Goal: Task Accomplishment & Management: Use online tool/utility

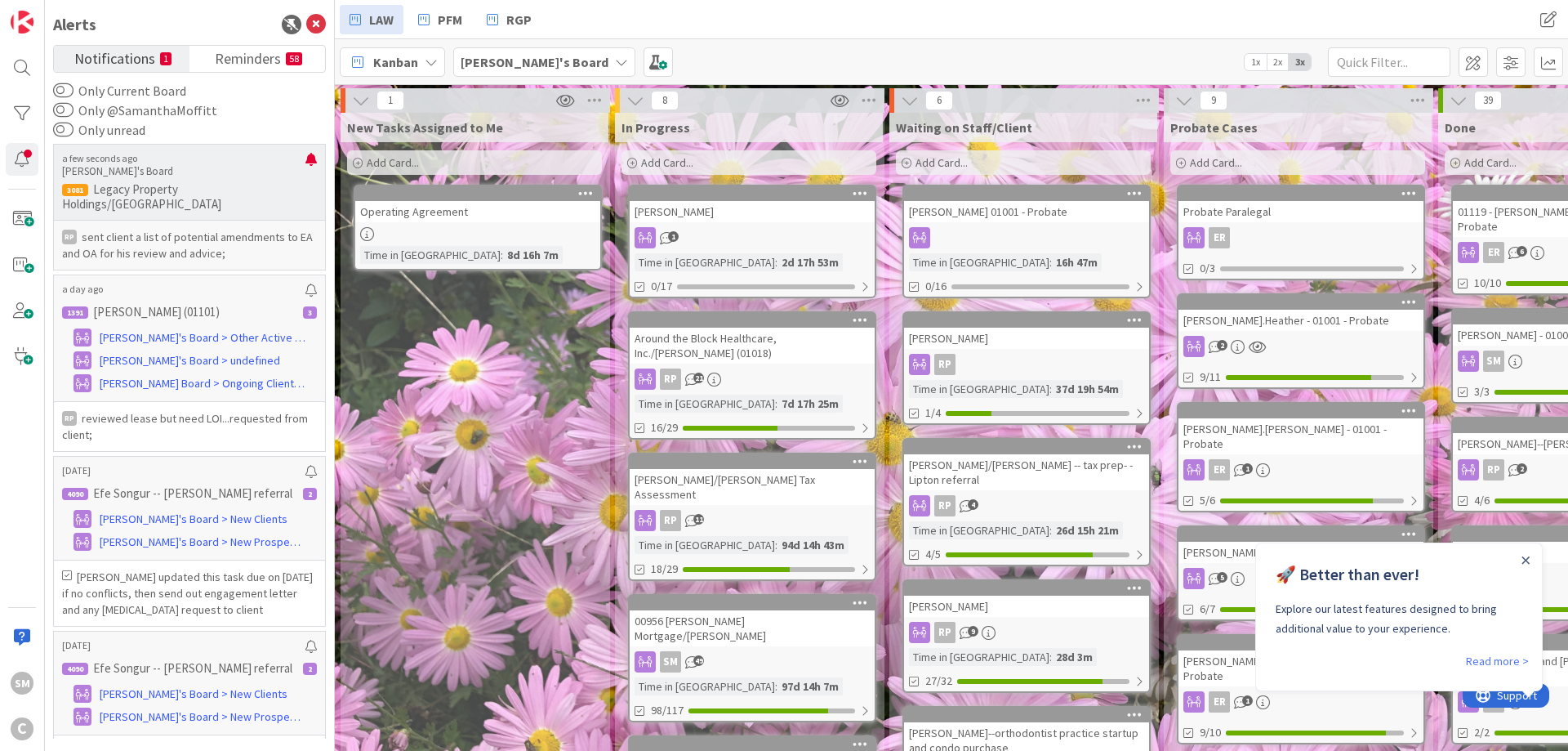
click at [226, 229] on p "sent client a list of potential amendments to EA and OA for his review and advi…" at bounding box center [189, 245] width 255 height 33
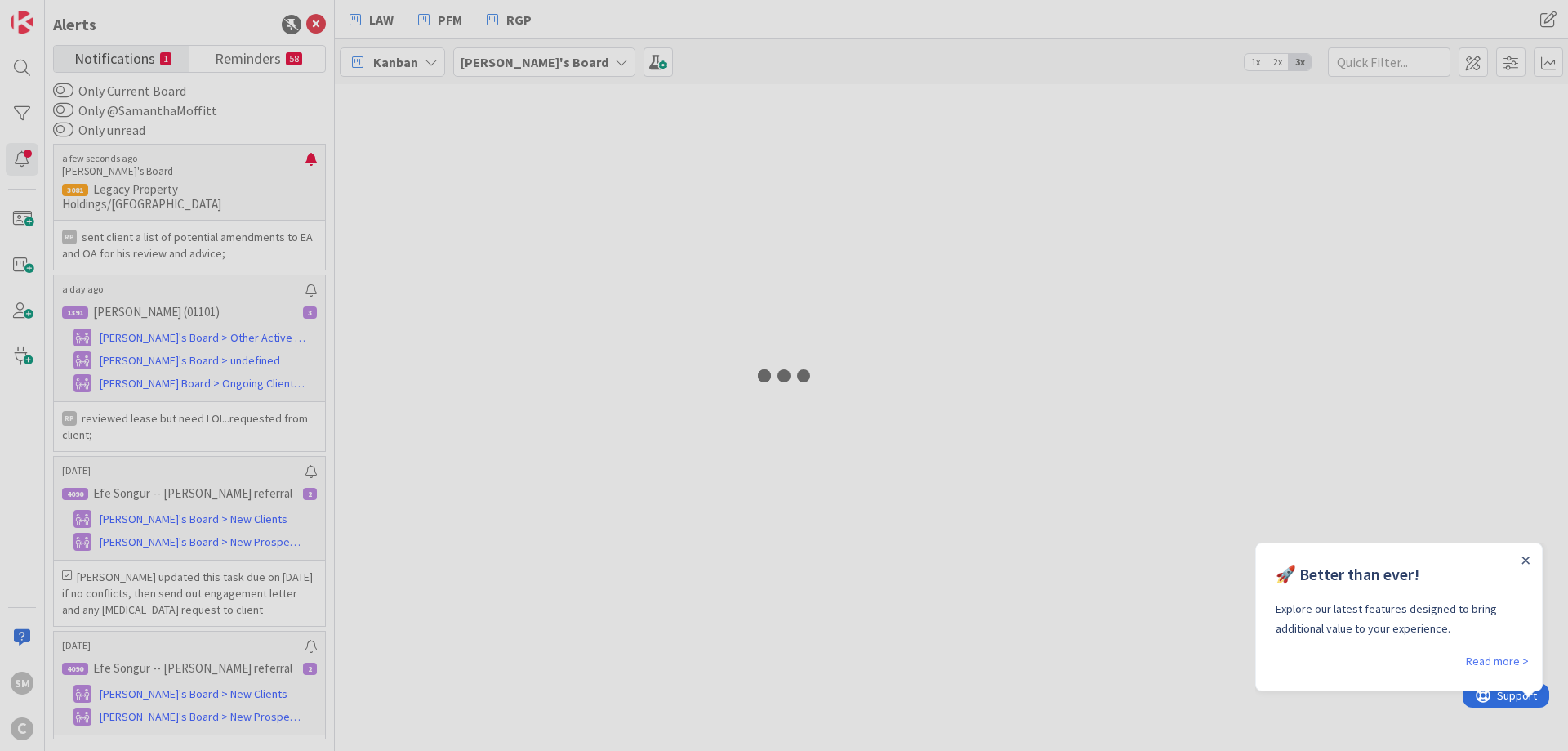
type input "hus"
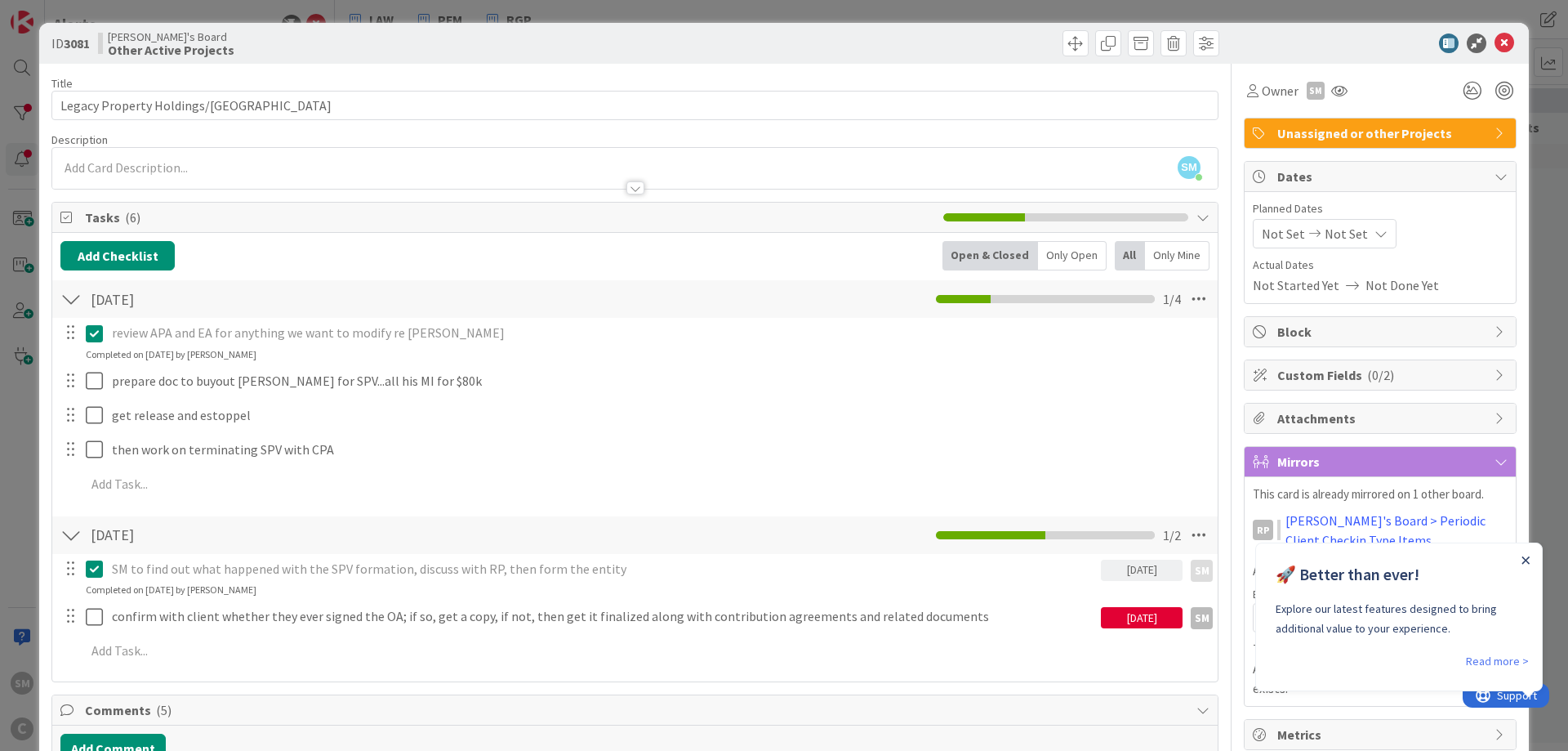
click at [1527, 559] on icon "Close Announcement" at bounding box center [1525, 559] width 7 height 7
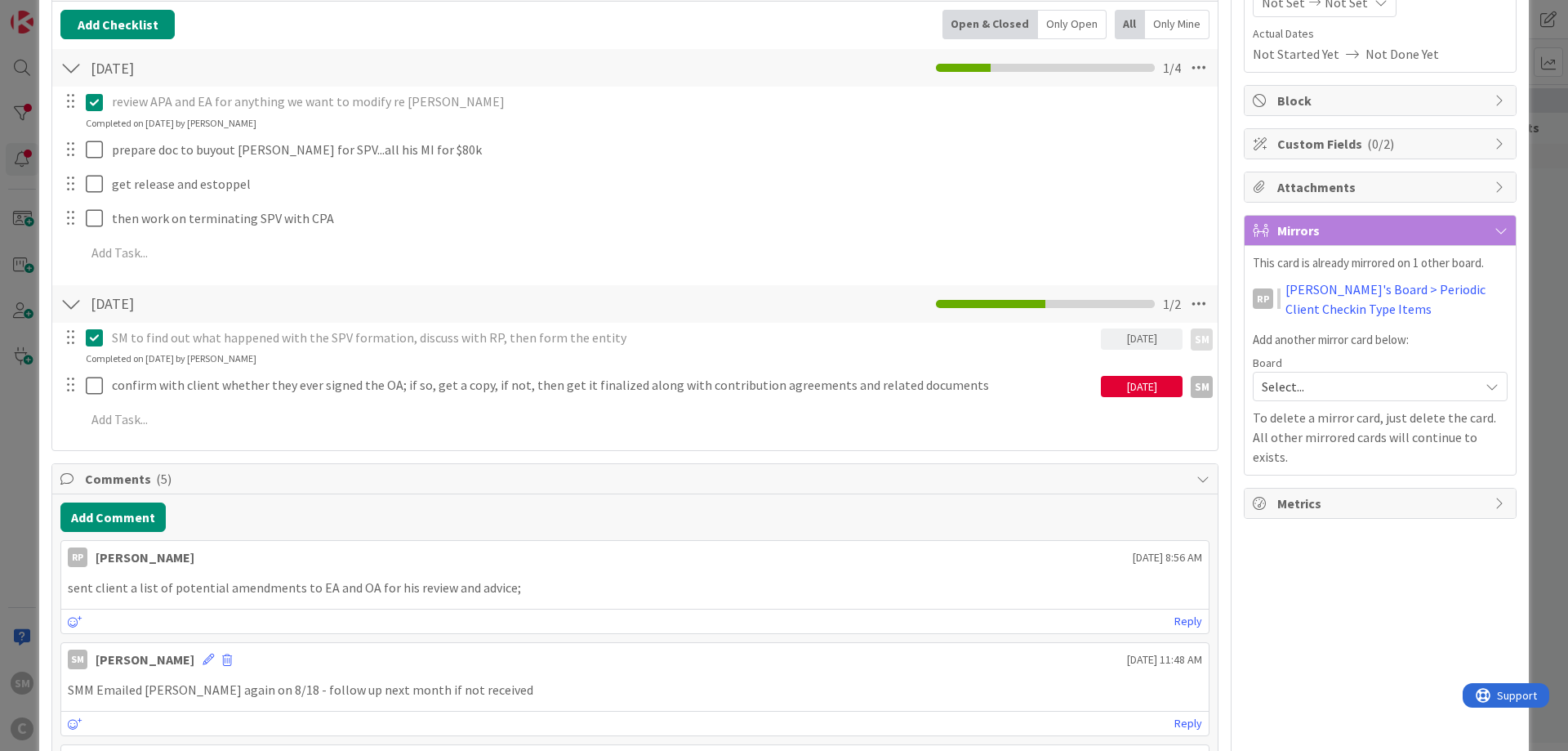
scroll to position [196, 0]
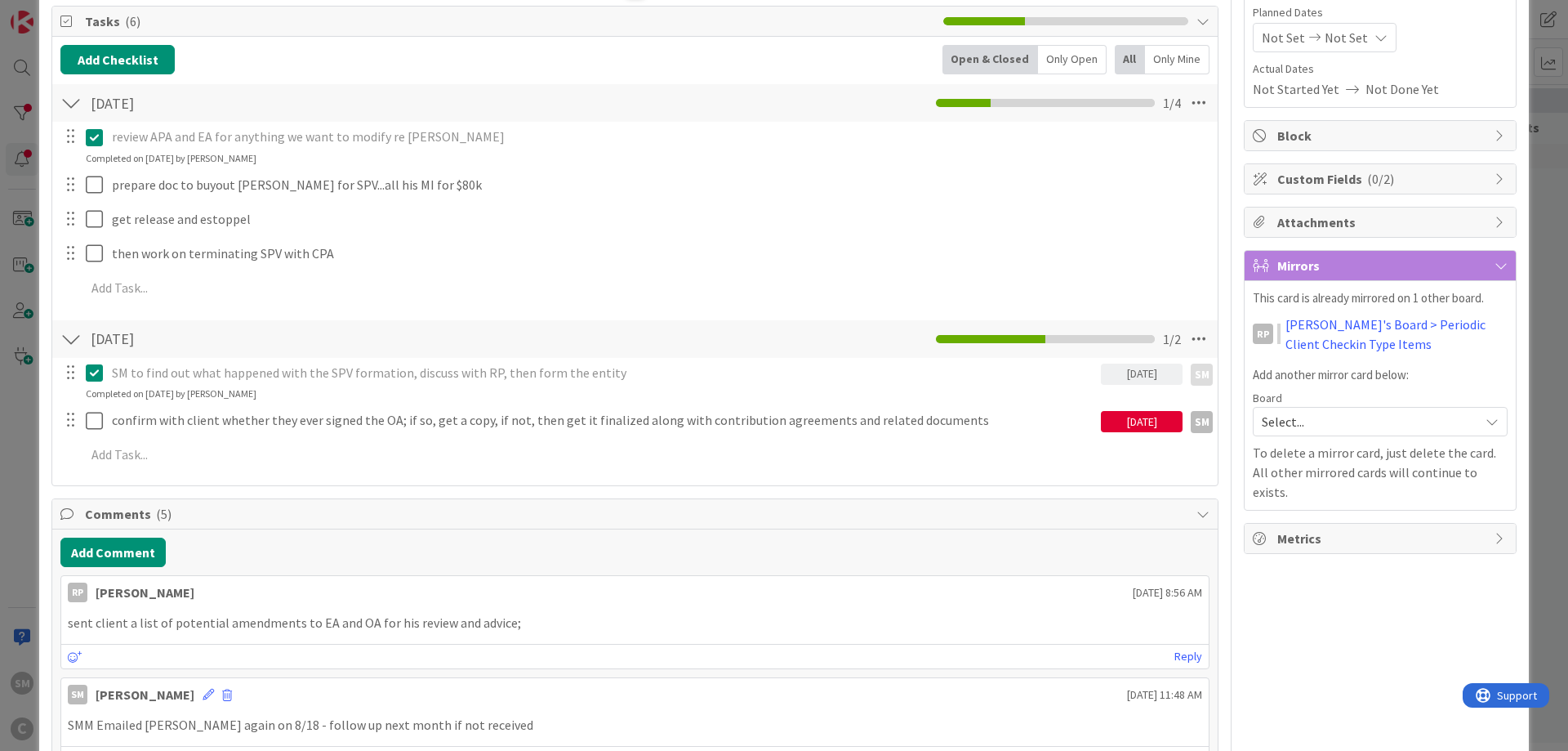
click at [1152, 425] on div "[DATE]" at bounding box center [1141, 421] width 82 height 21
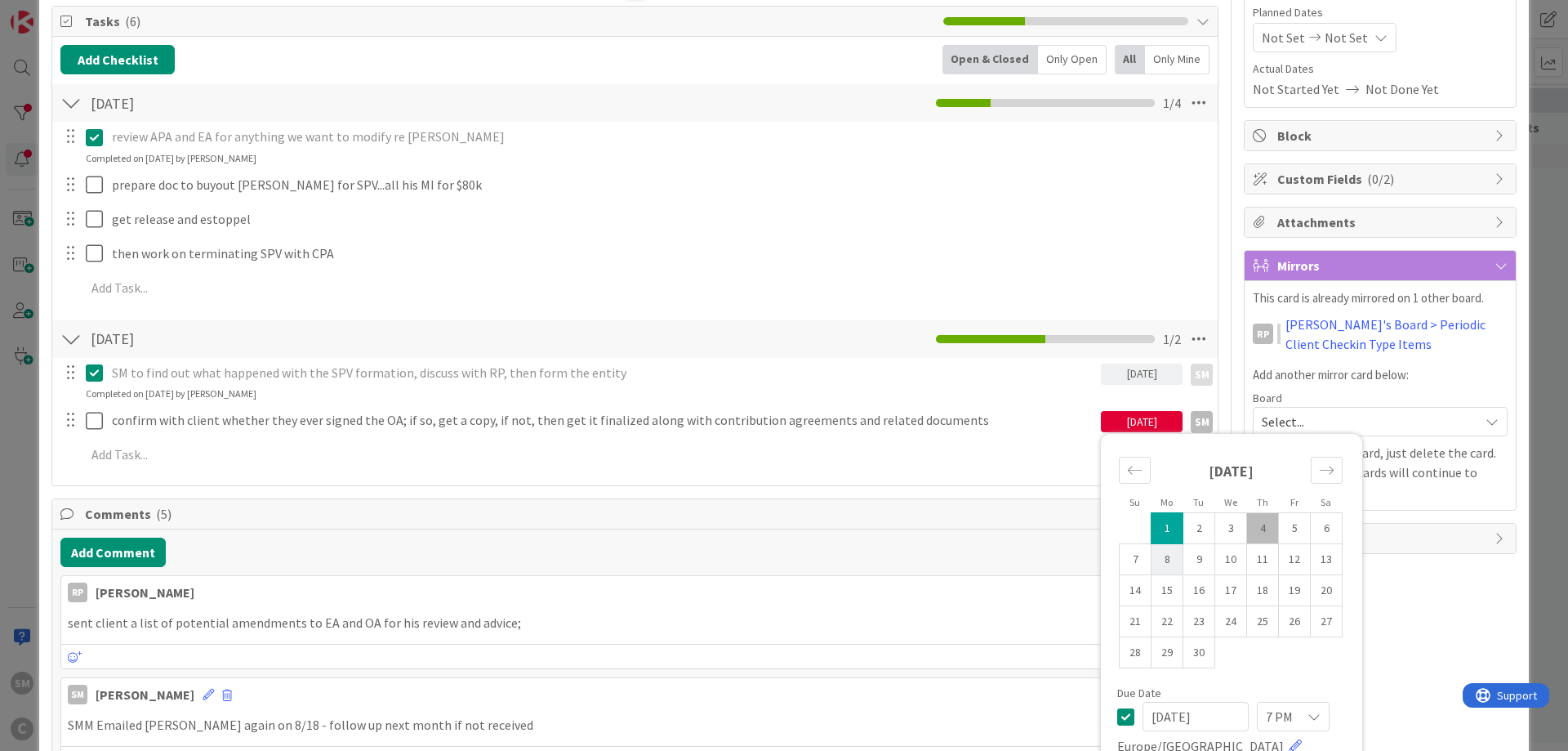
click at [1160, 562] on td "8" at bounding box center [1167, 560] width 32 height 31
type input "[DATE]"
click at [1461, 655] on div "Owner SM Unassigned or other Projects Dates Planned Dates Not Set Not Set Actua…" at bounding box center [1380, 735] width 272 height 1736
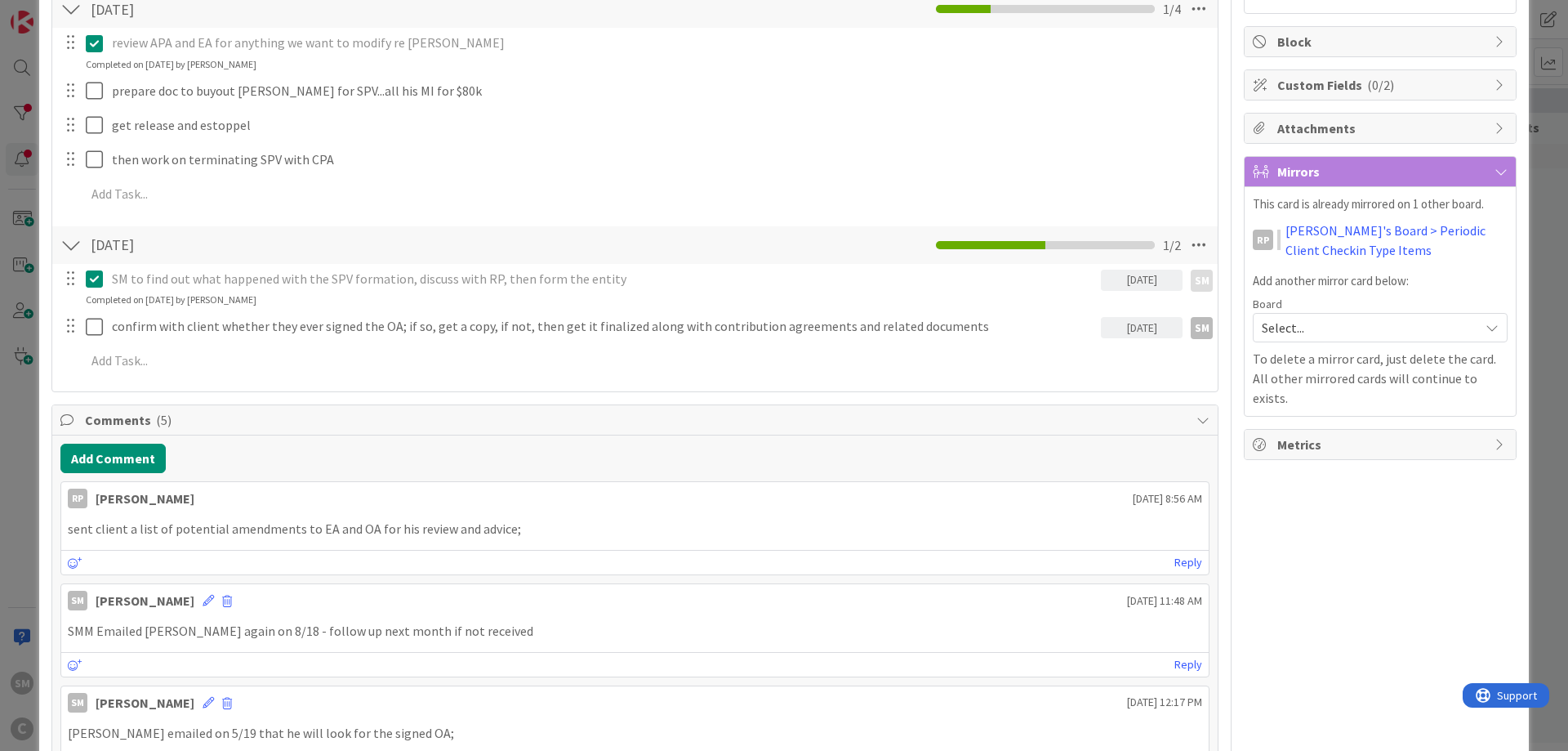
scroll to position [392, 0]
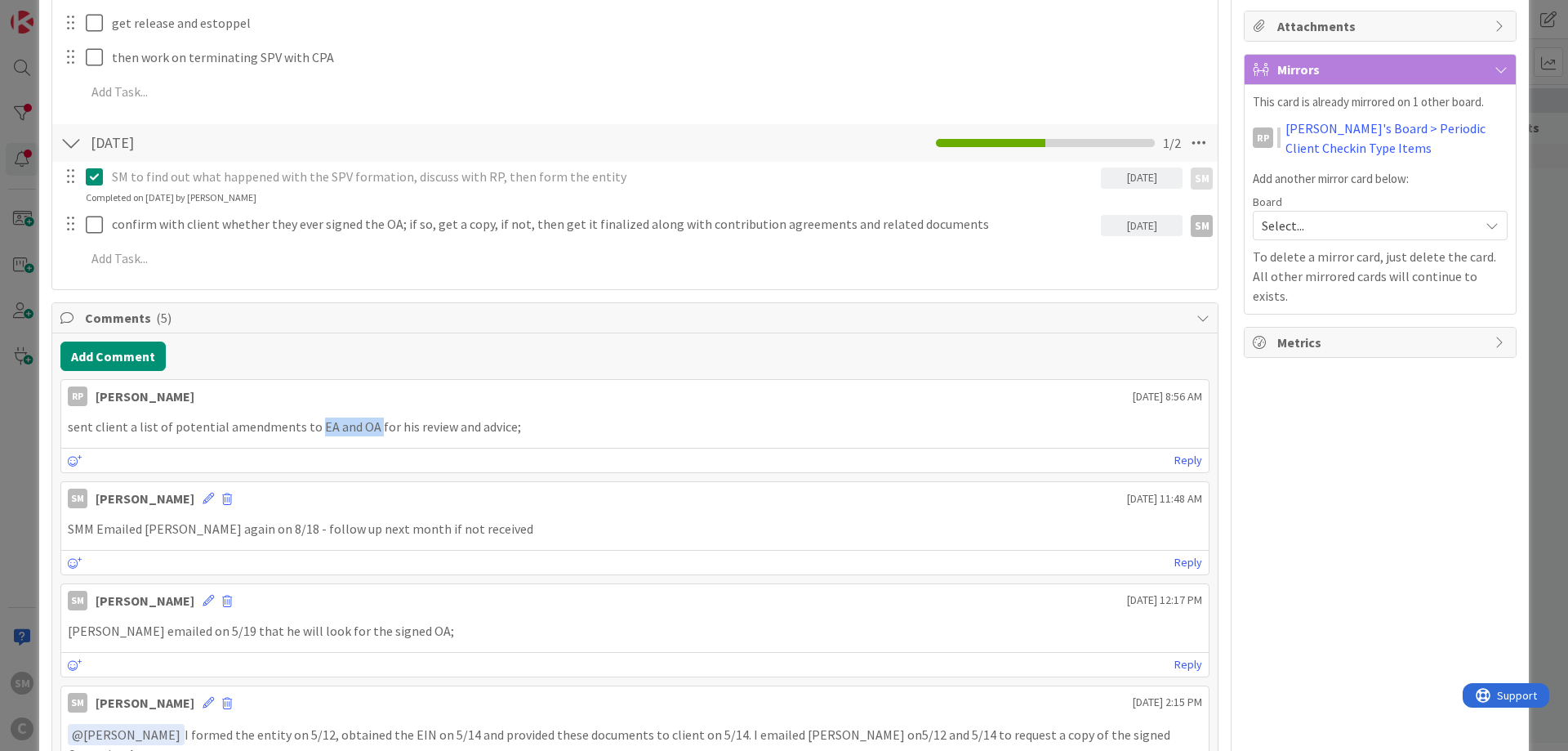
drag, startPoint x: 310, startPoint y: 423, endPoint x: 370, endPoint y: 418, distance: 60.2
click at [370, 418] on p "sent client a list of potential amendments to EA and OA for his review and advi…" at bounding box center [635, 426] width 1135 height 19
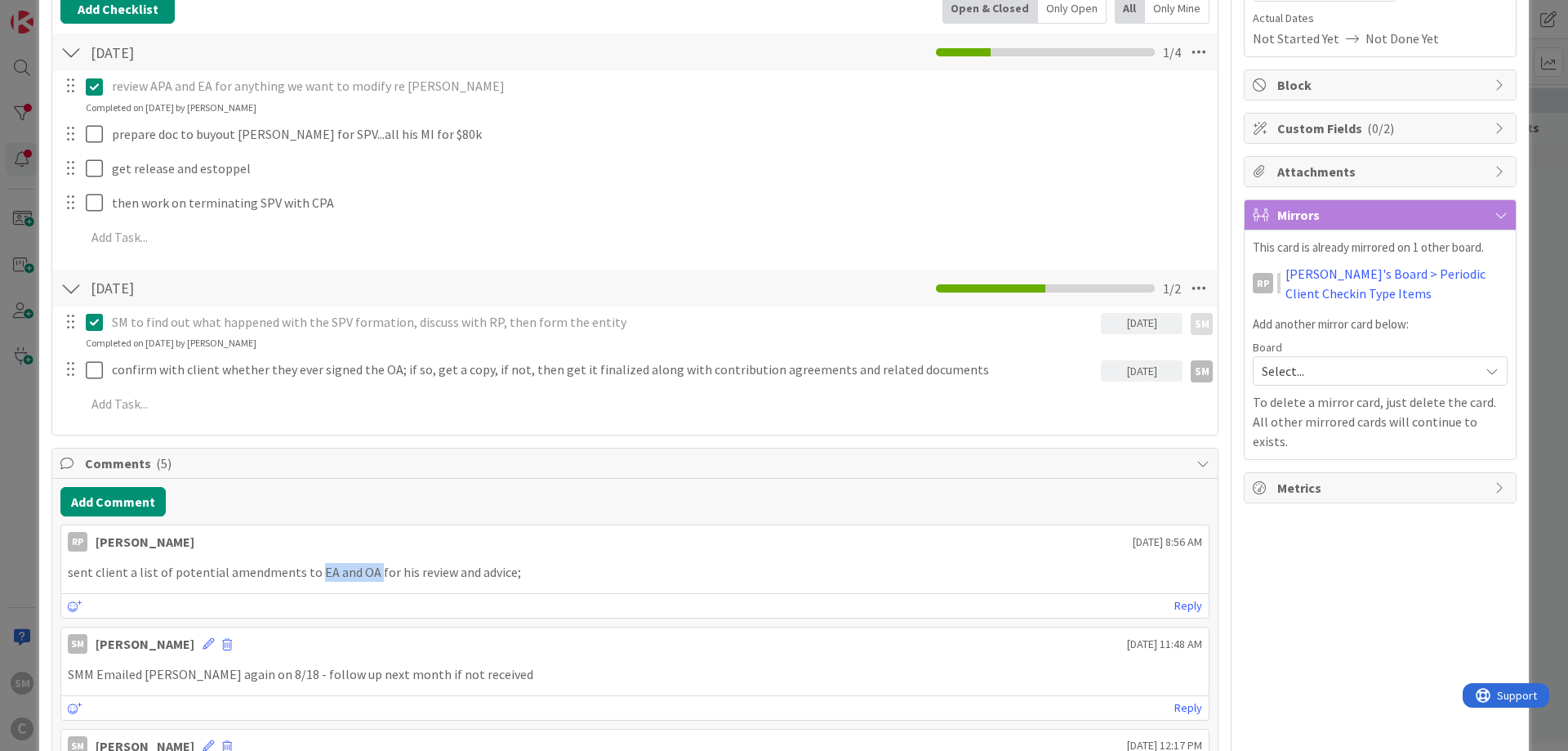
scroll to position [0, 0]
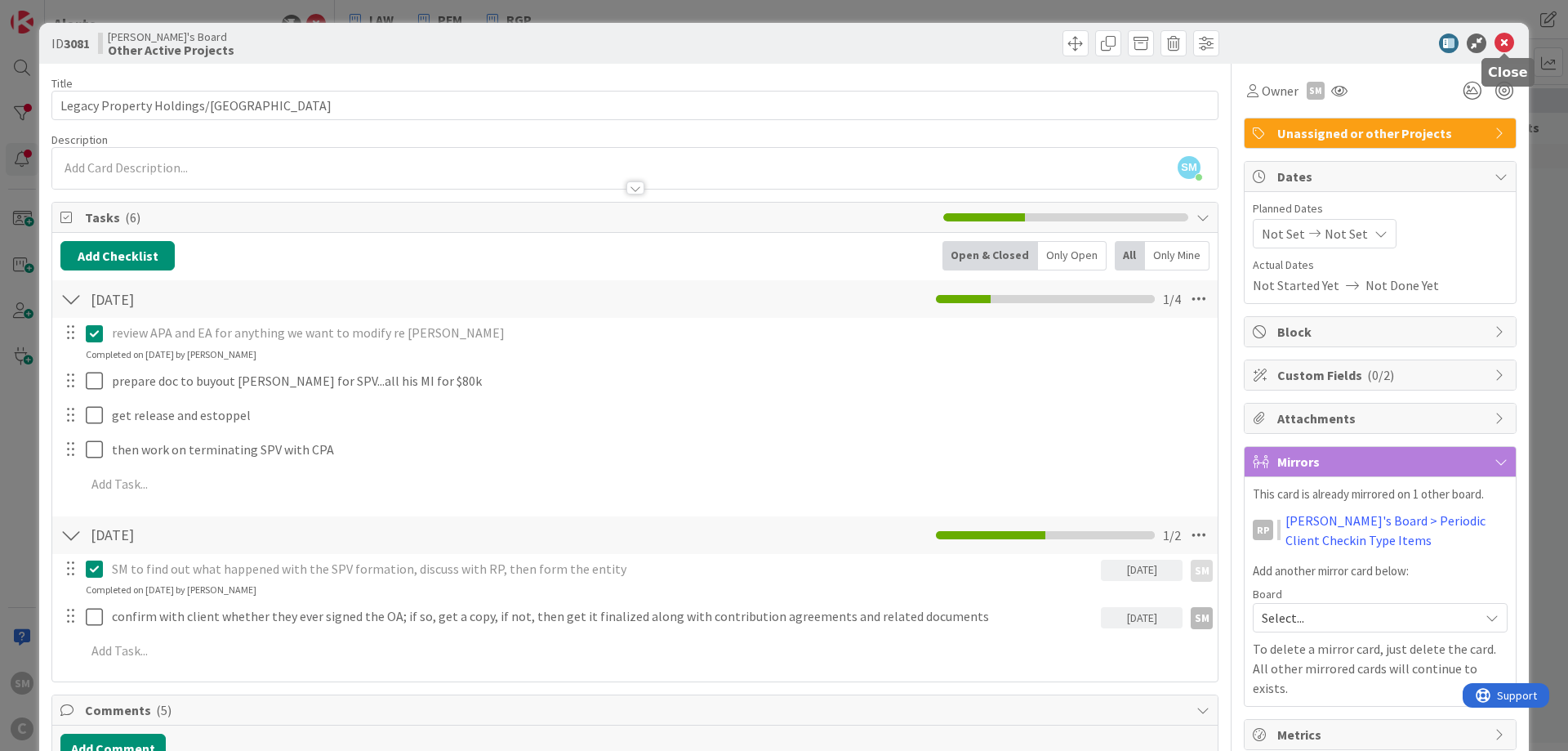
click at [1503, 40] on icon at bounding box center [1504, 44] width 20 height 20
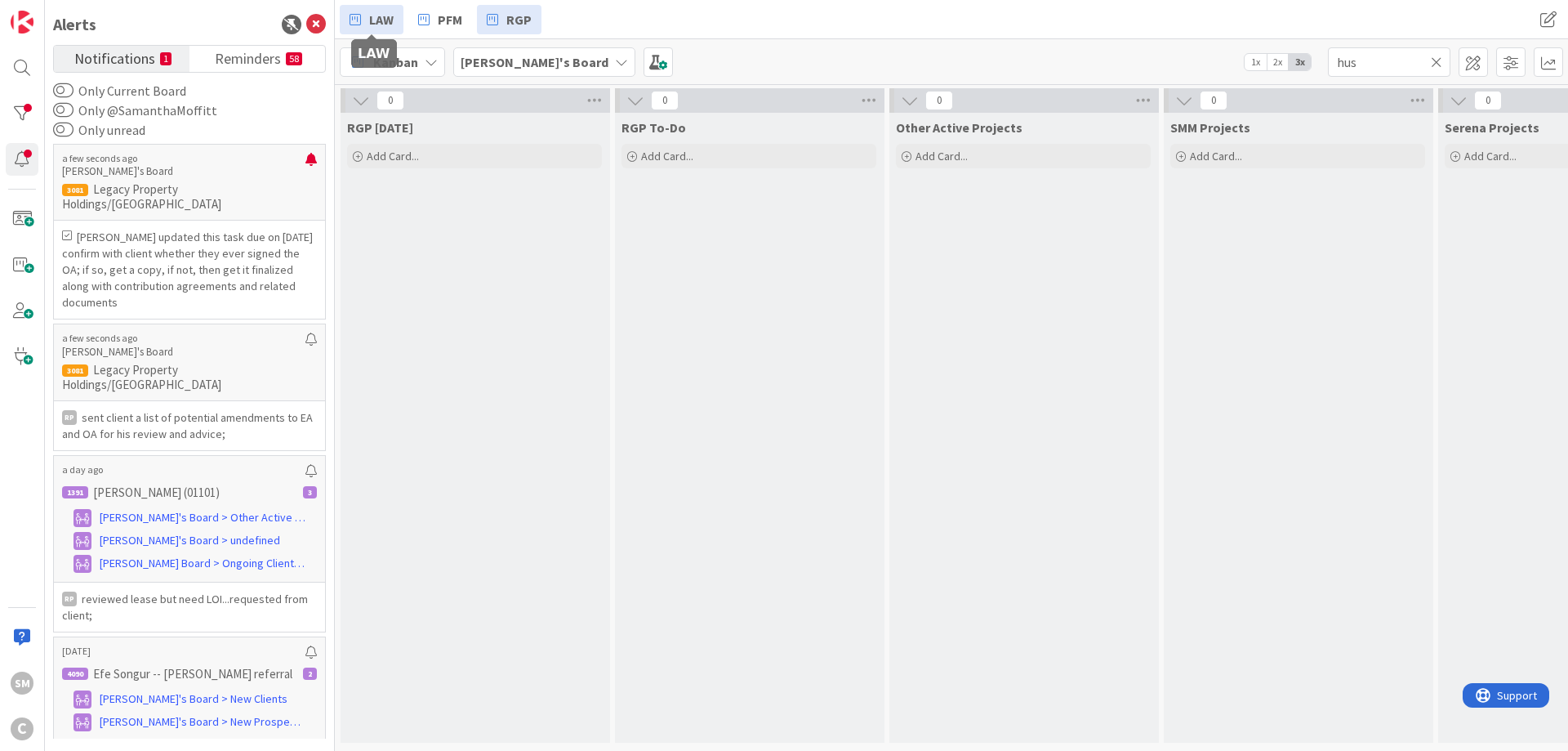
click at [380, 26] on span "LAW" at bounding box center [381, 20] width 25 height 20
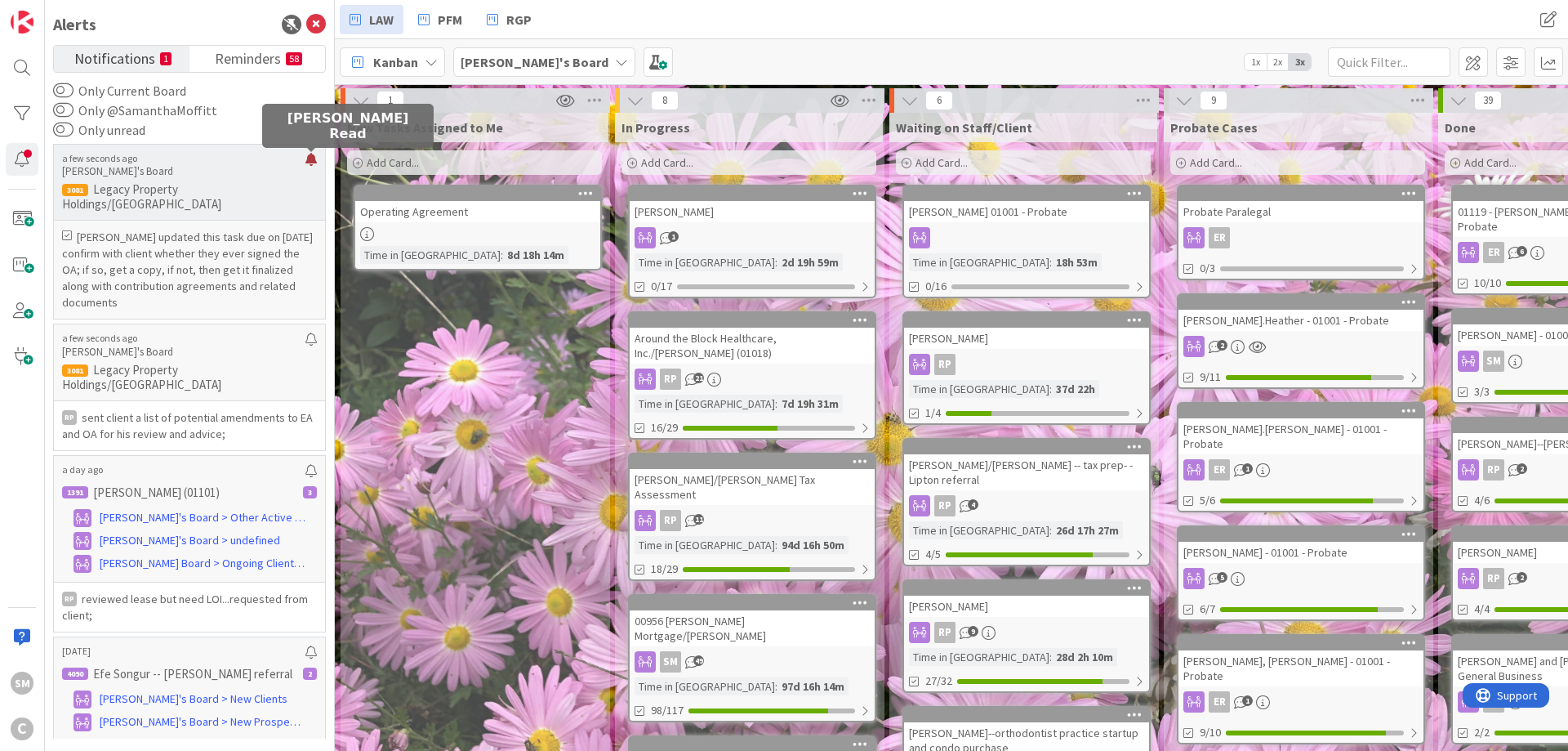
click at [313, 158] on div at bounding box center [311, 166] width 12 height 26
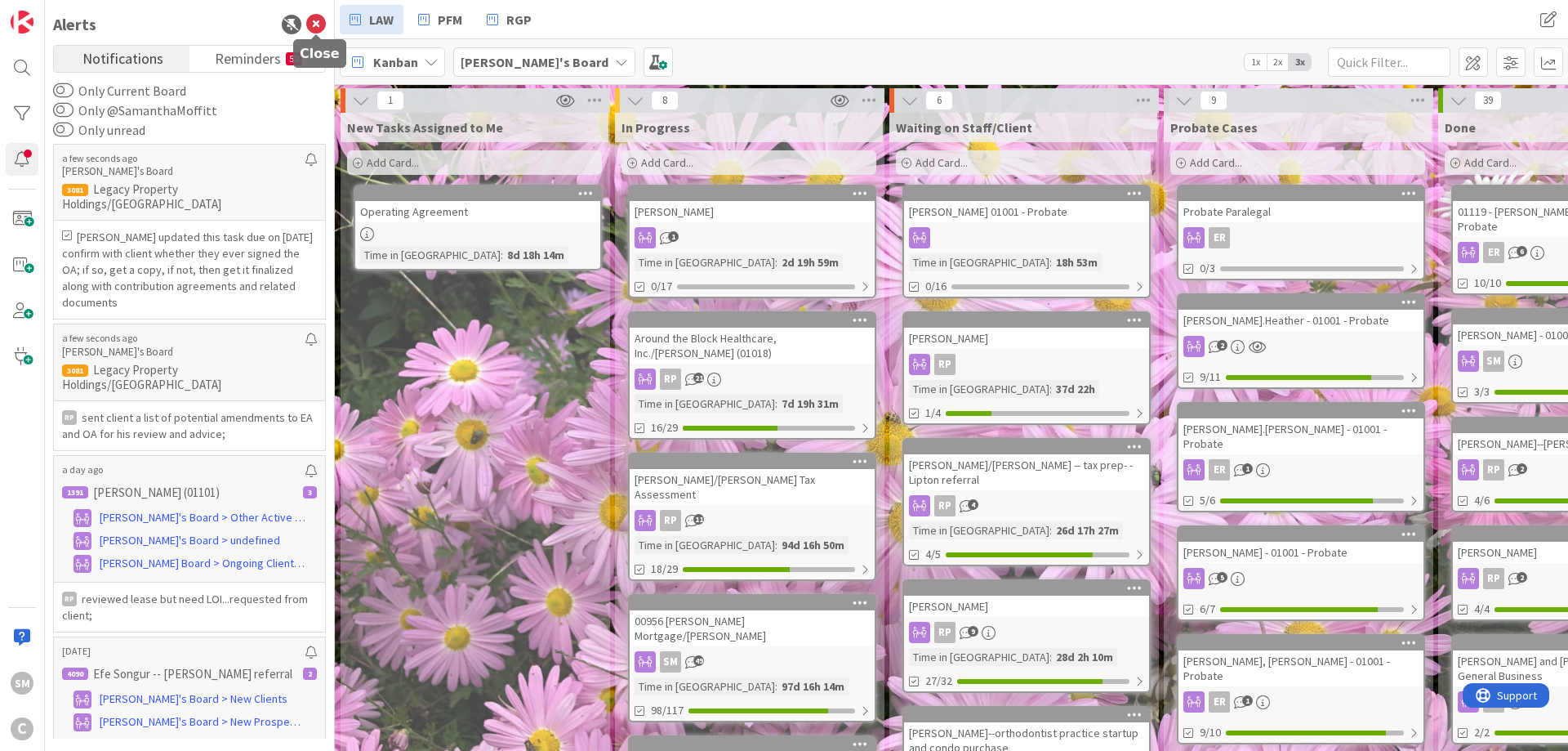
click at [309, 21] on icon at bounding box center [316, 25] width 20 height 20
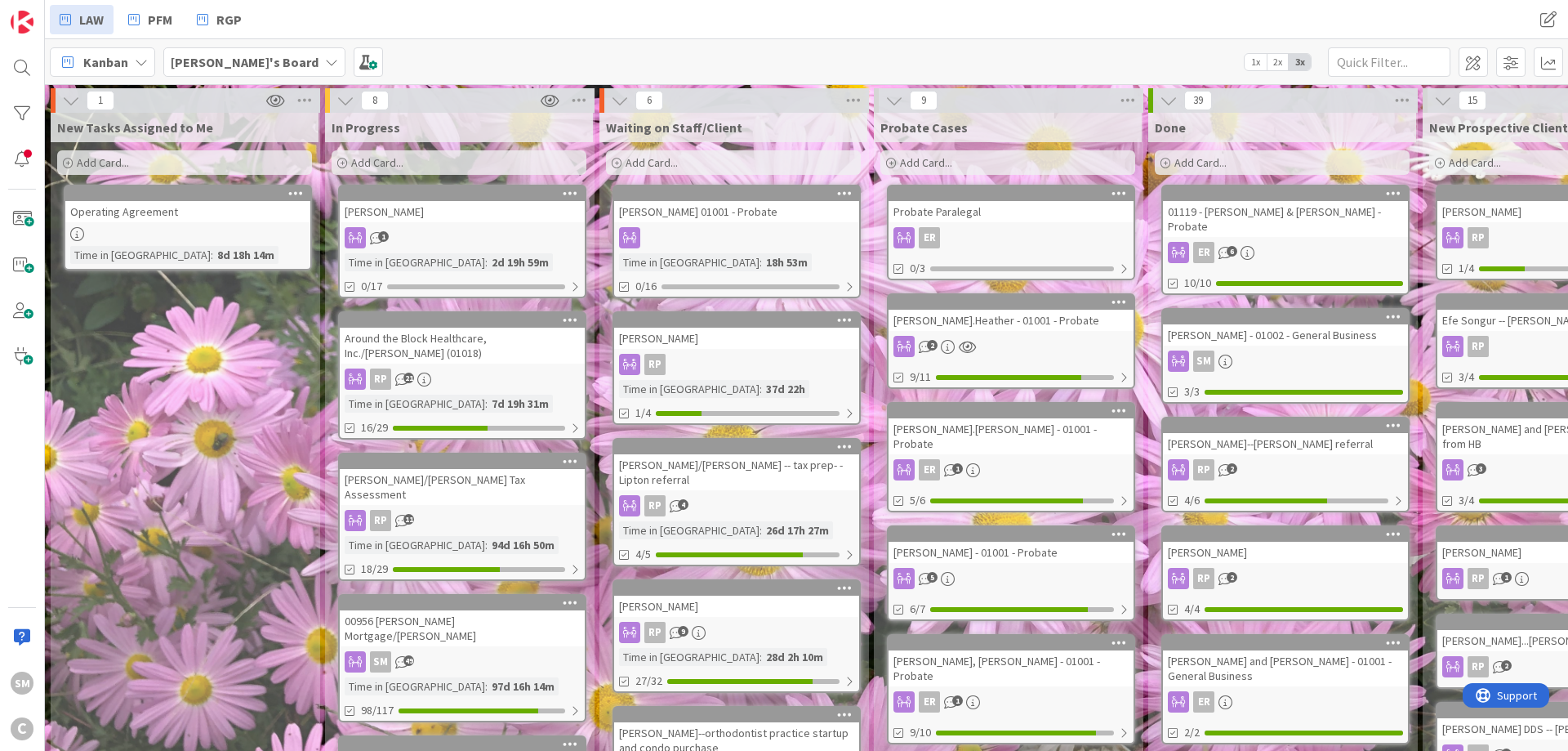
drag, startPoint x: 230, startPoint y: 450, endPoint x: 31, endPoint y: 415, distance: 202.1
click at [147, 530] on div "New Tasks Assigned to Me Add Card... Operating Agreement Time in Column : 8d 18…" at bounding box center [184, 681] width 268 height 1137
click at [268, 57] on b "[PERSON_NAME]'s Board" at bounding box center [244, 62] width 148 height 17
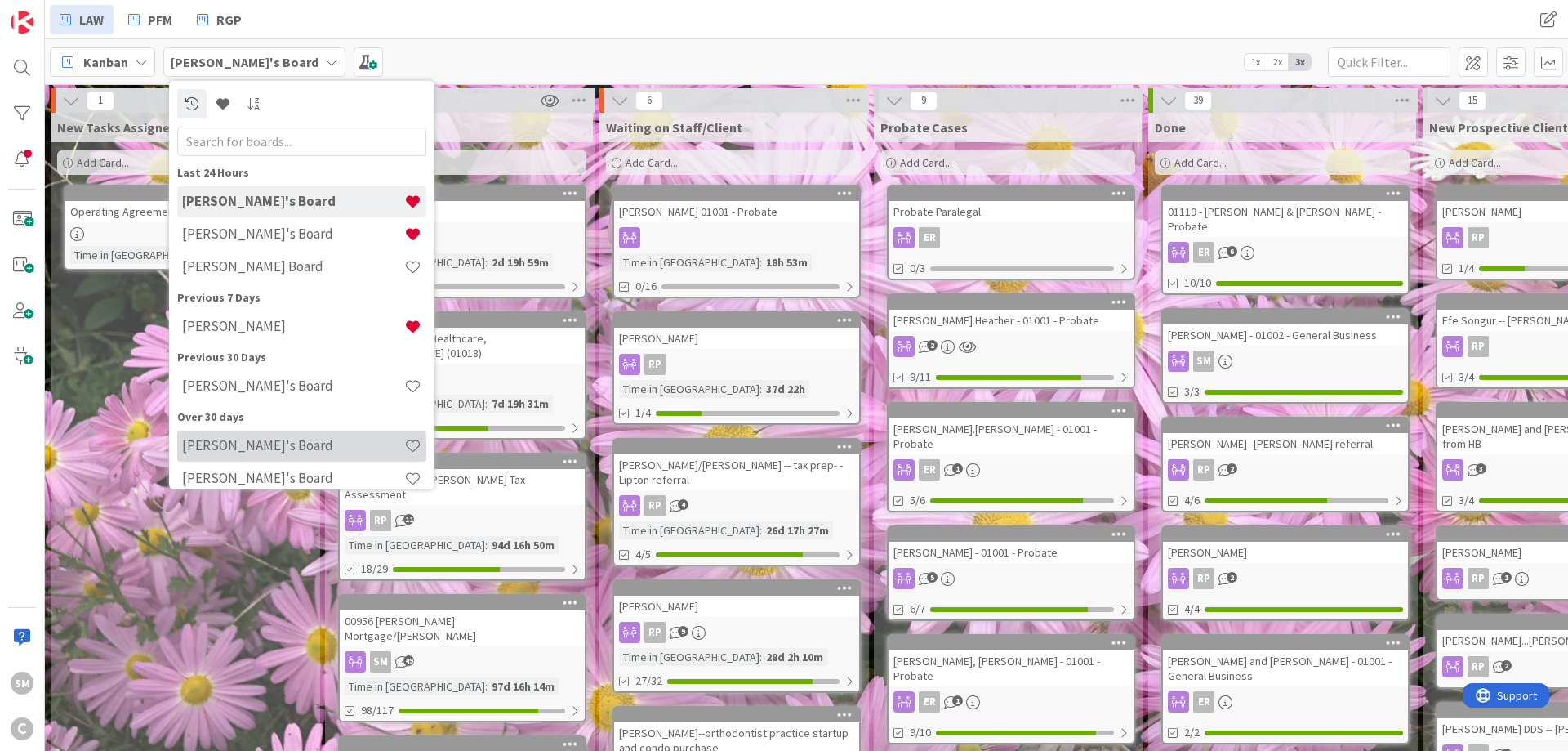
click at [298, 448] on h4 "[PERSON_NAME]'s Board" at bounding box center [293, 445] width 222 height 17
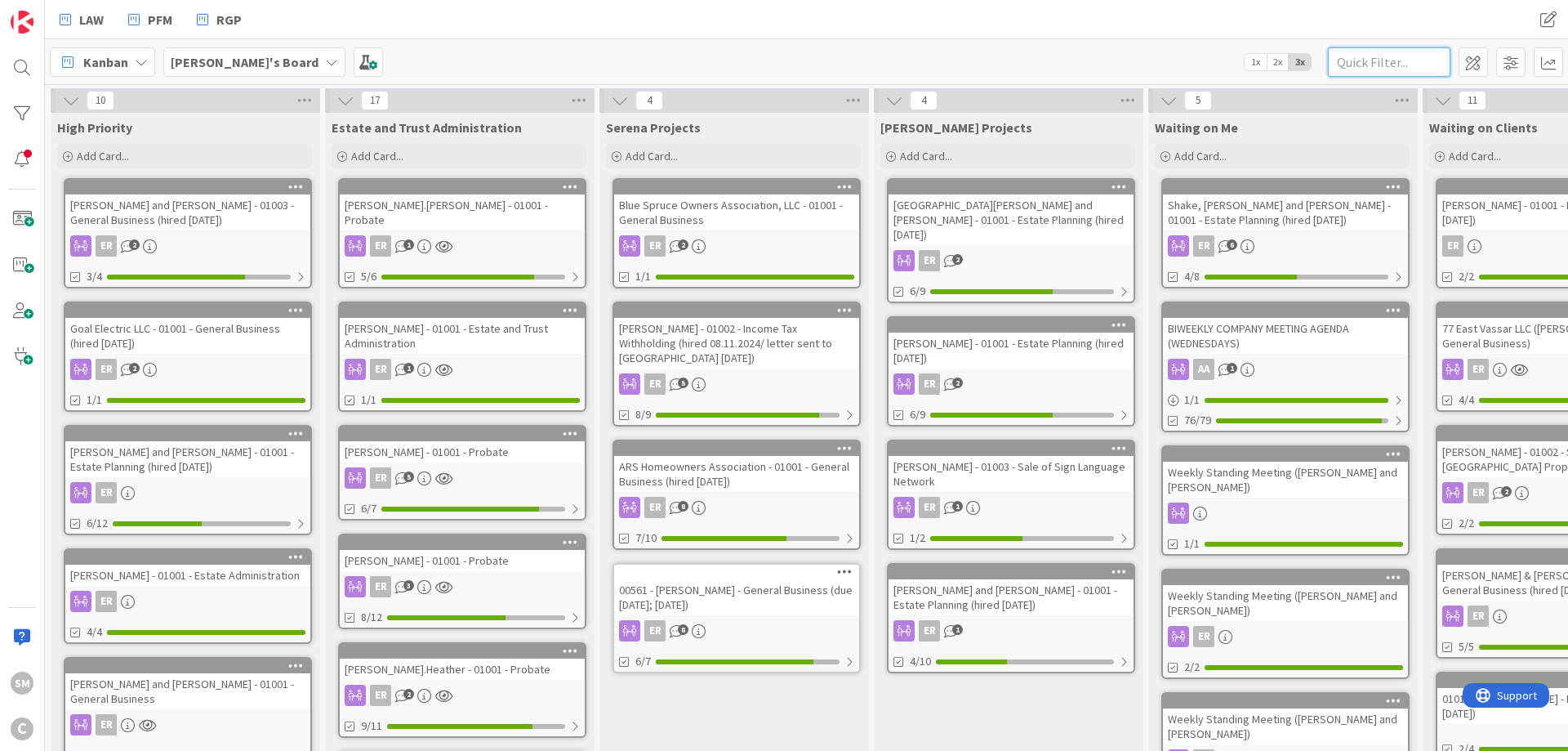
click at [1417, 59] on input "text" at bounding box center [1389, 62] width 122 height 30
click at [1437, 54] on input "text" at bounding box center [1389, 62] width 122 height 30
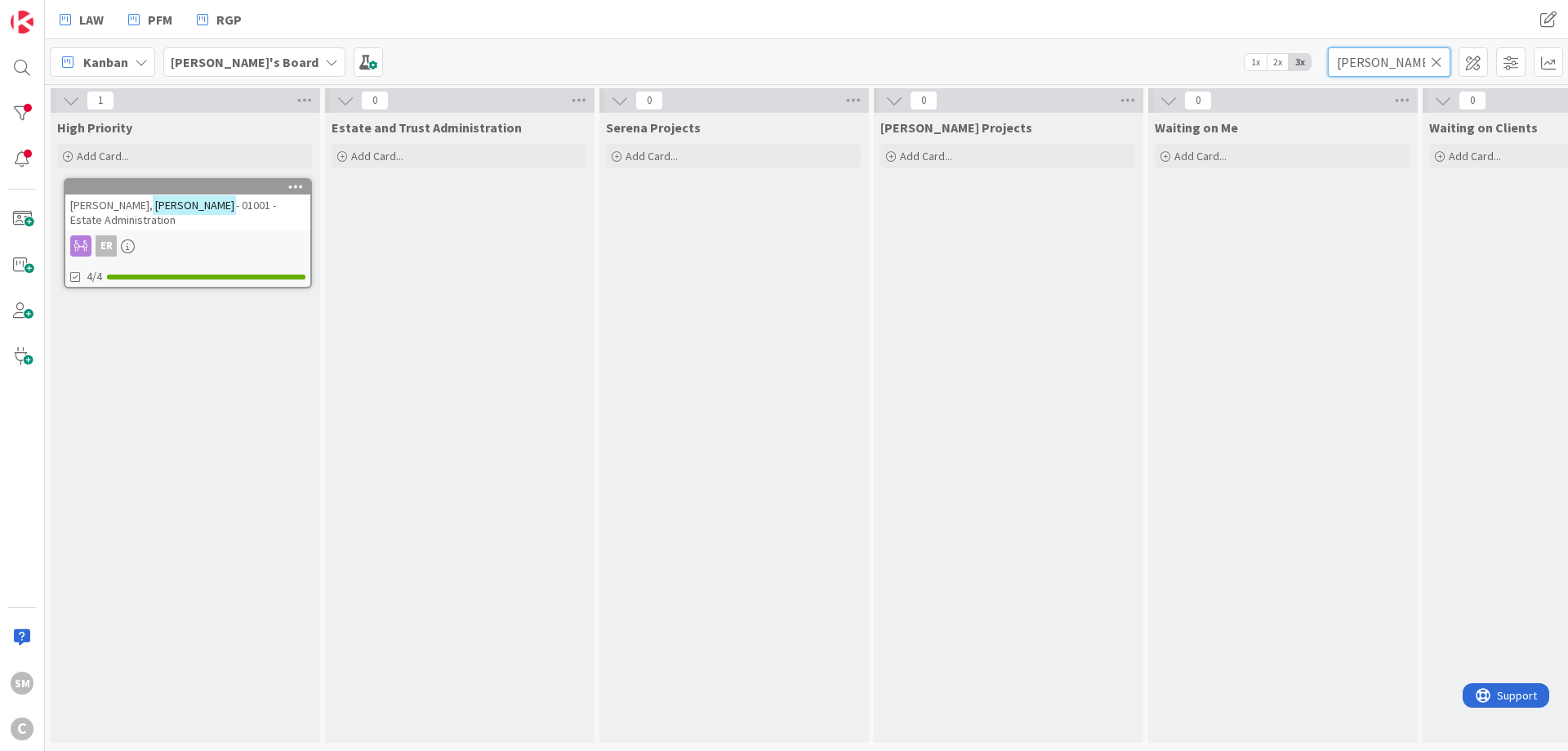
type input "[PERSON_NAME]"
click at [150, 212] on span "- 01001 - Estate Administration" at bounding box center [173, 212] width 206 height 30
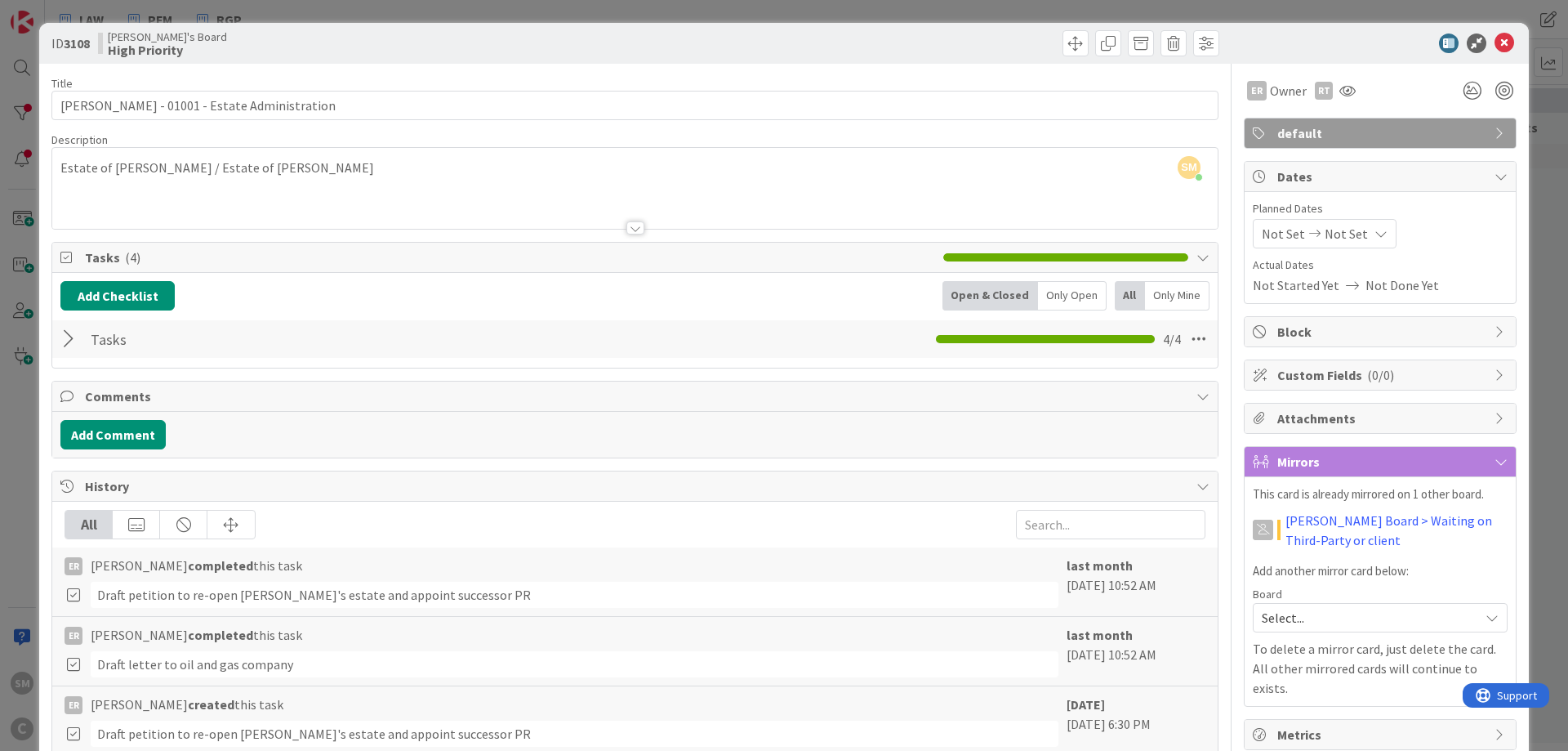
click at [78, 343] on div at bounding box center [71, 340] width 21 height 30
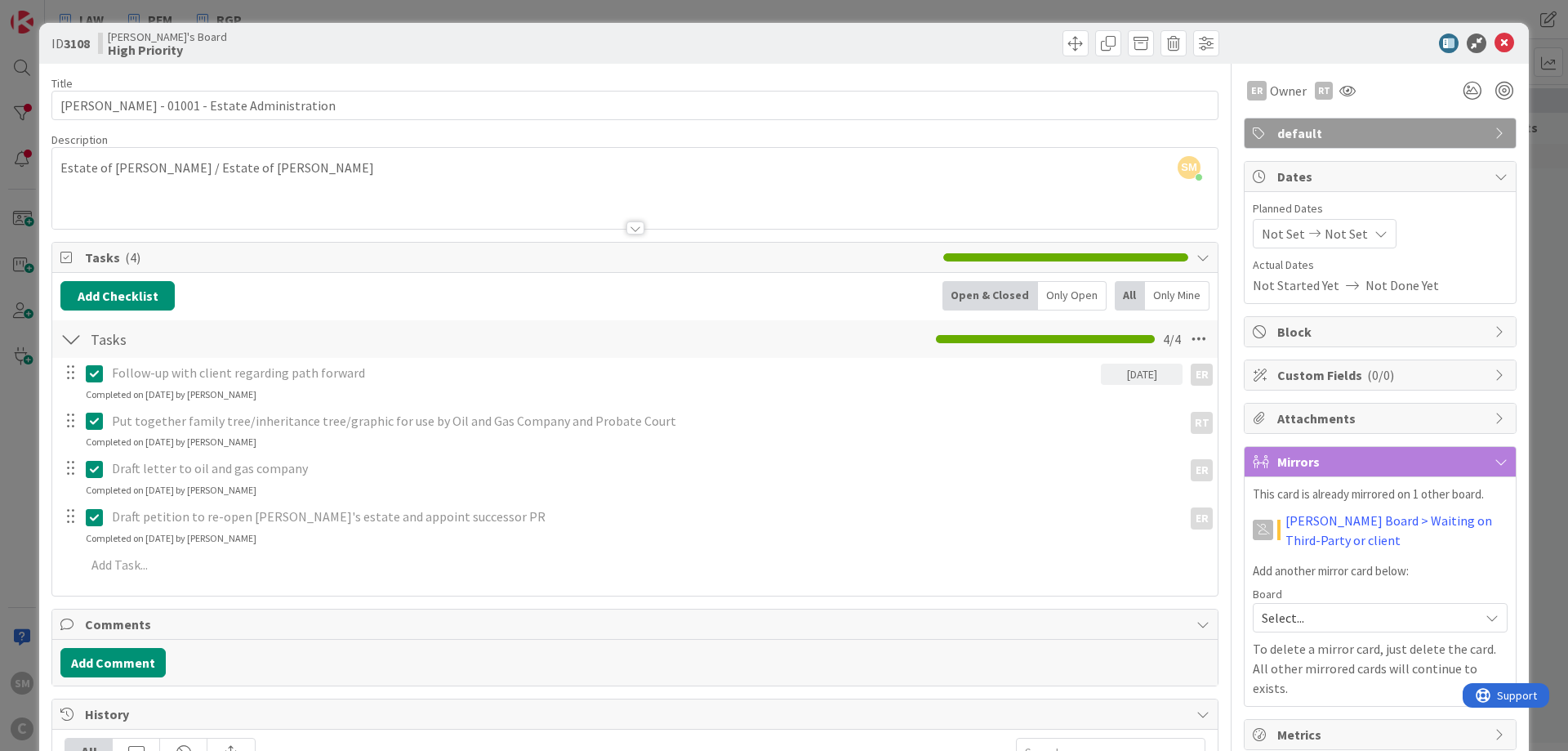
click at [76, 340] on div at bounding box center [71, 340] width 21 height 30
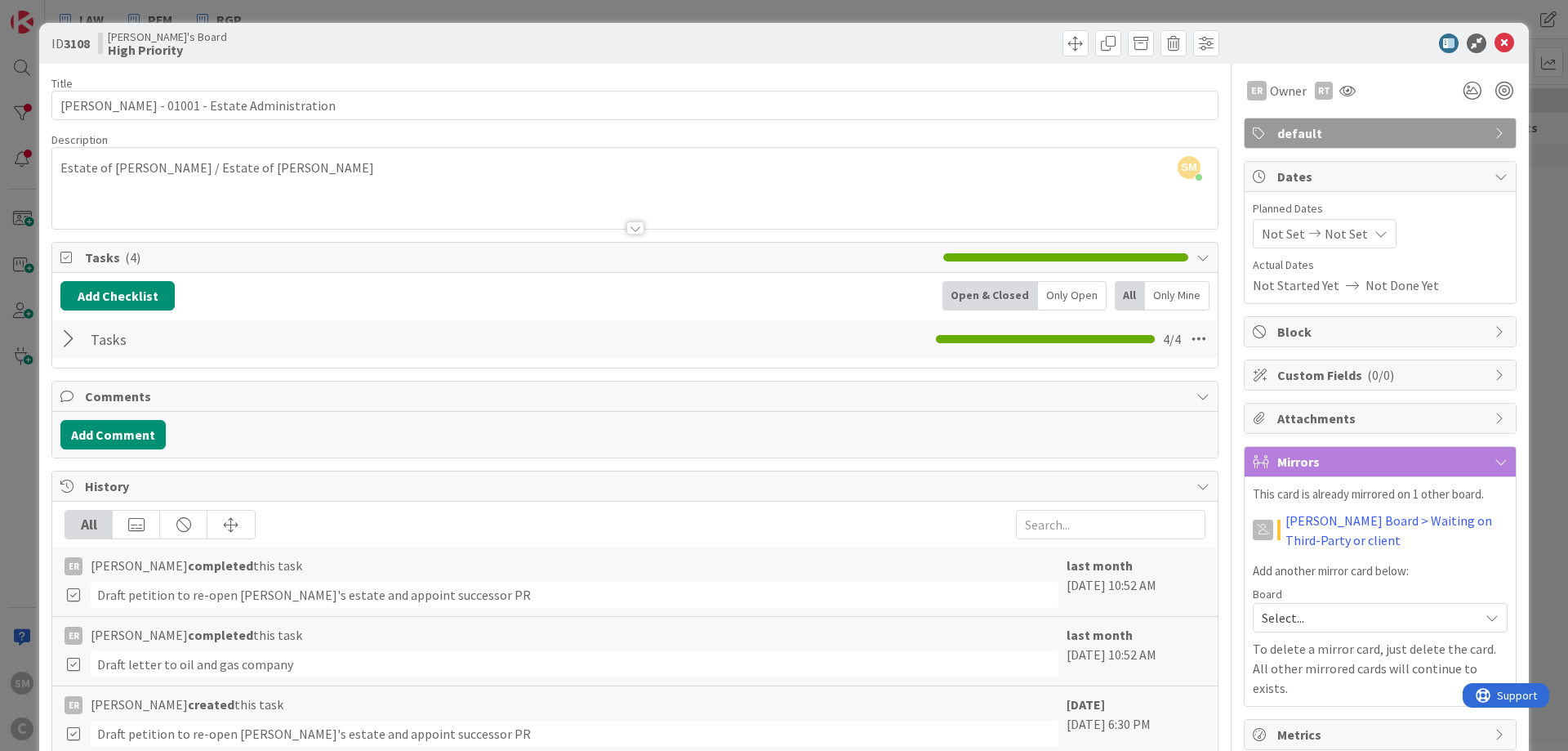
click at [1011, 462] on div "Title 44 / 128 [PERSON_NAME] - 01001 - Estate Administration Description SM [PE…" at bounding box center [634, 513] width 1167 height 899
click at [1343, 609] on span "Select..." at bounding box center [1366, 618] width 209 height 23
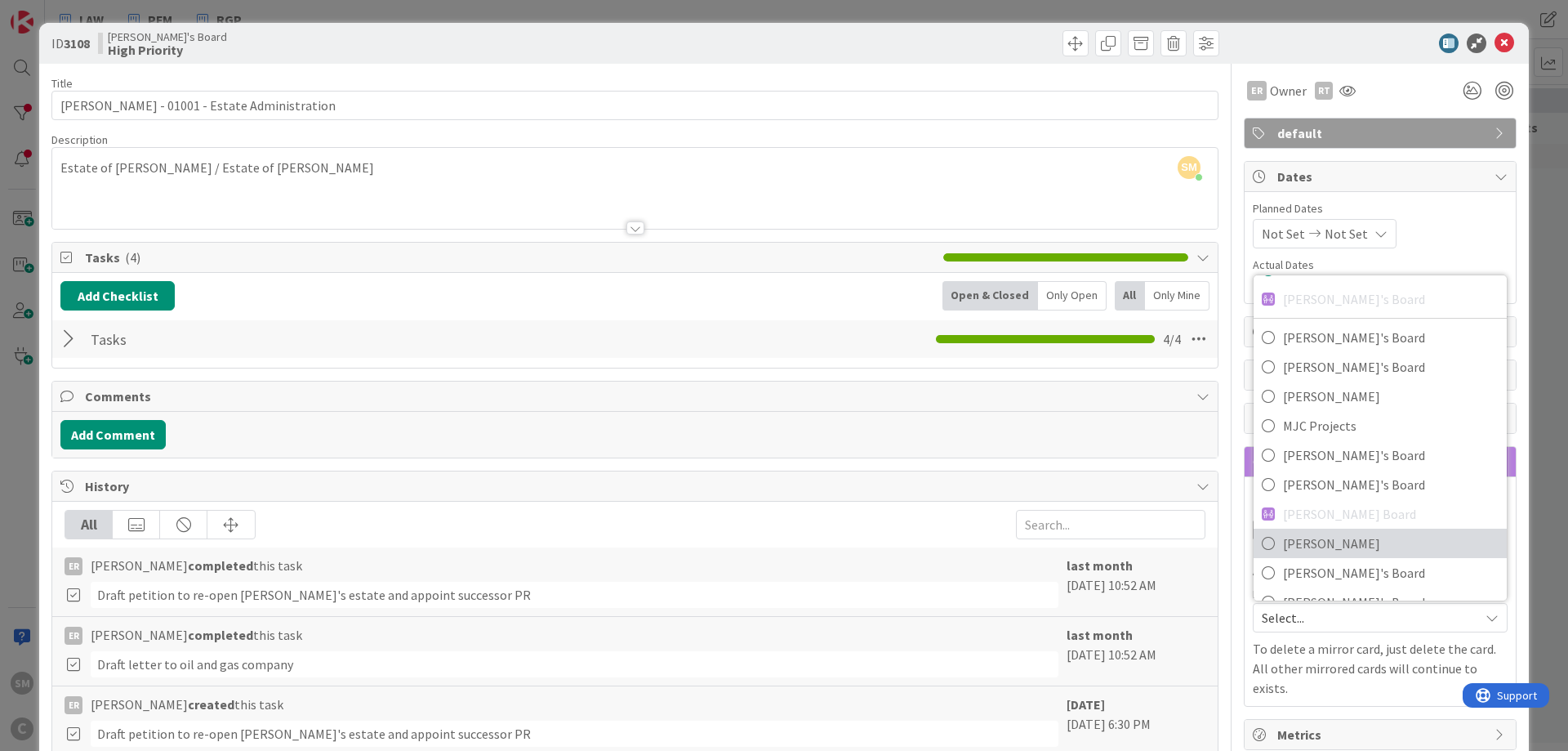
scroll to position [50, 0]
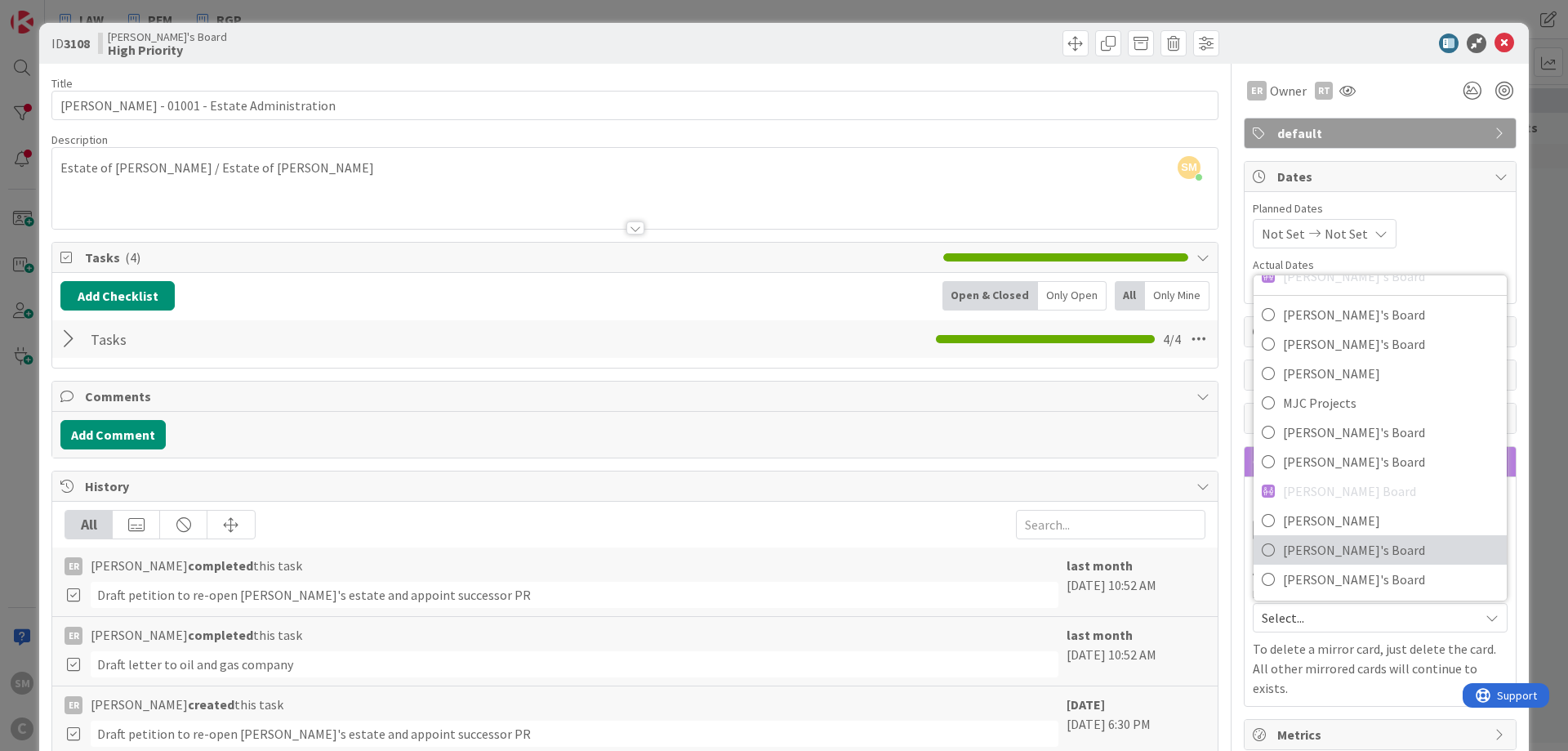
click at [1345, 550] on span "[PERSON_NAME]'s Board" at bounding box center [1390, 550] width 216 height 25
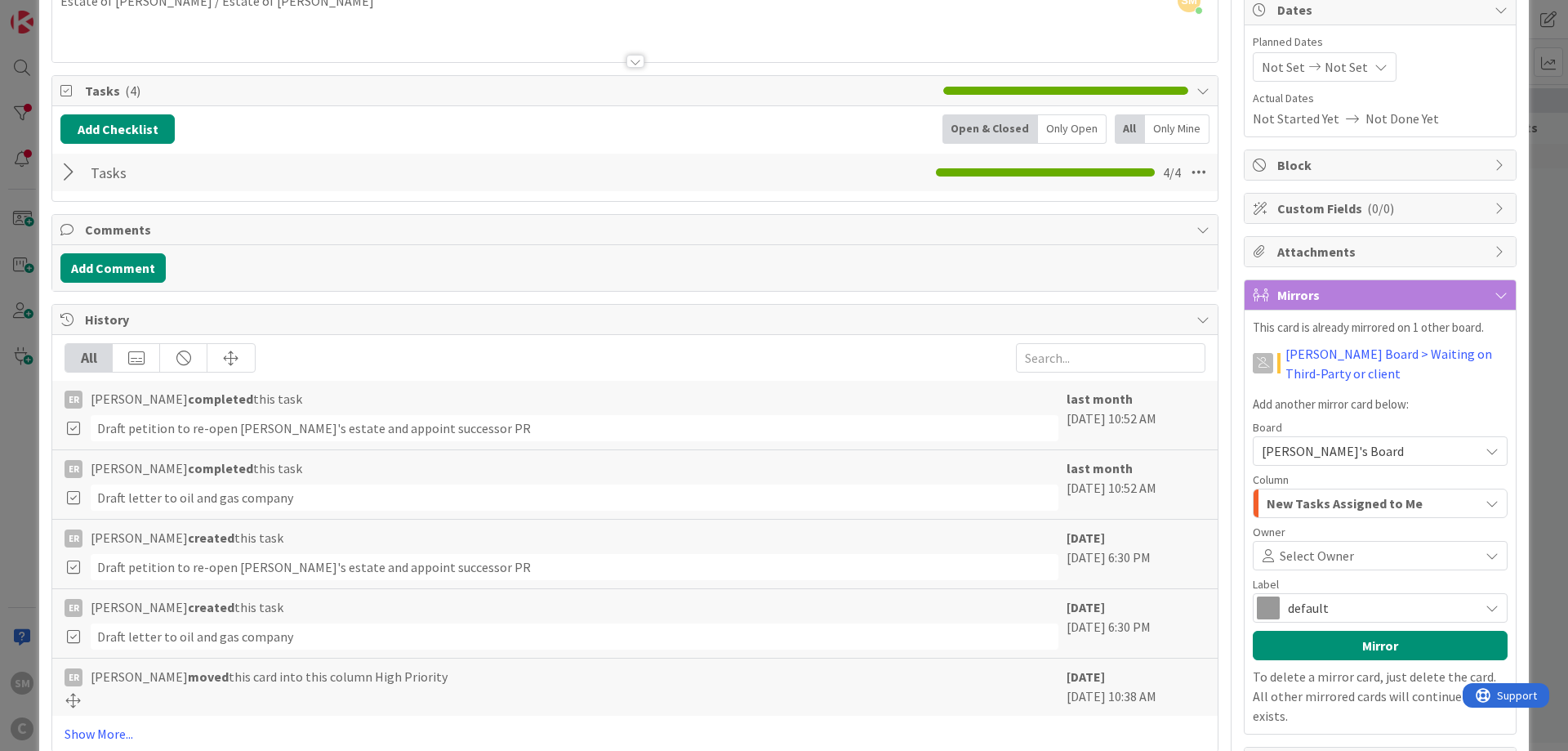
scroll to position [196, 0]
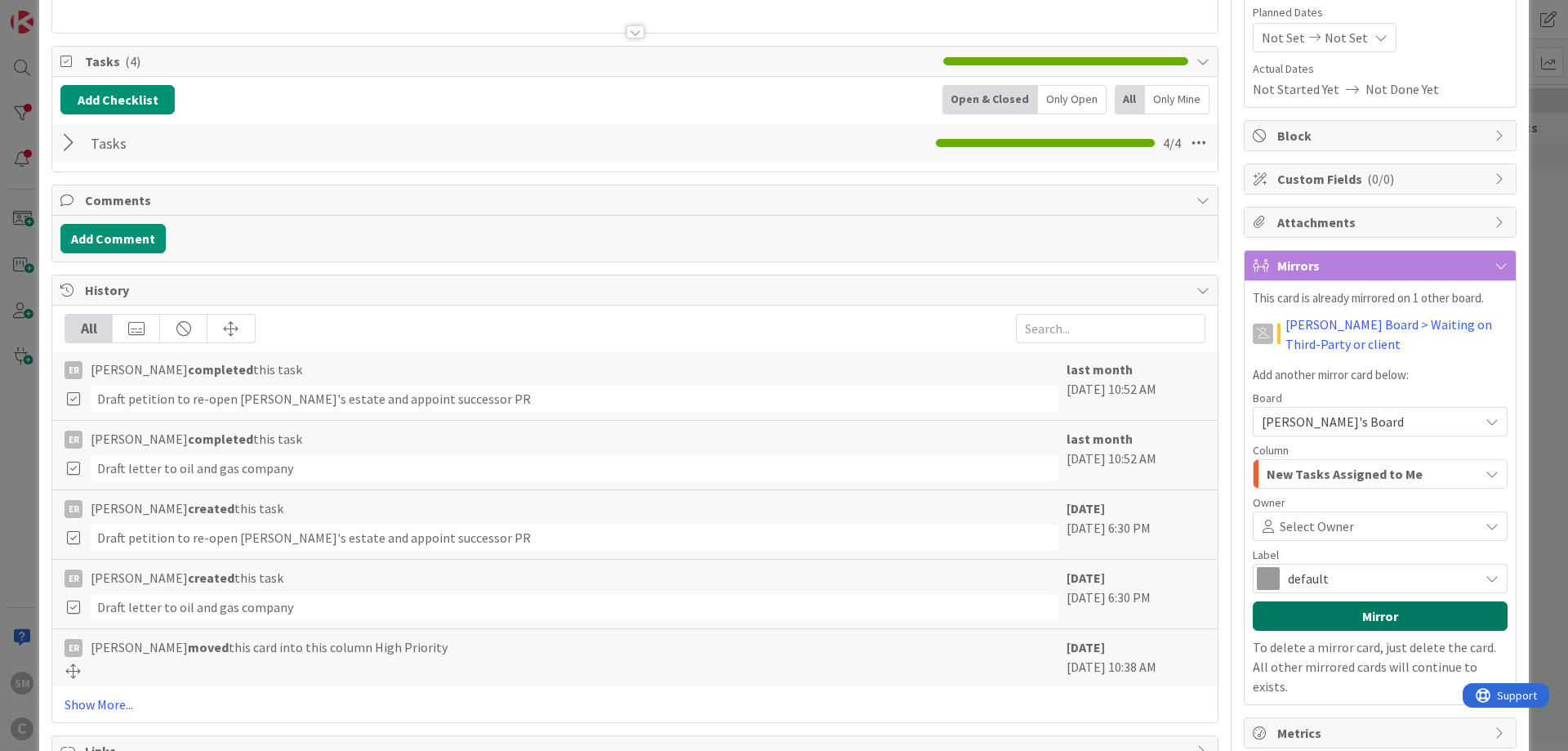
click at [1350, 618] on button "Mirror" at bounding box center [1380, 616] width 255 height 30
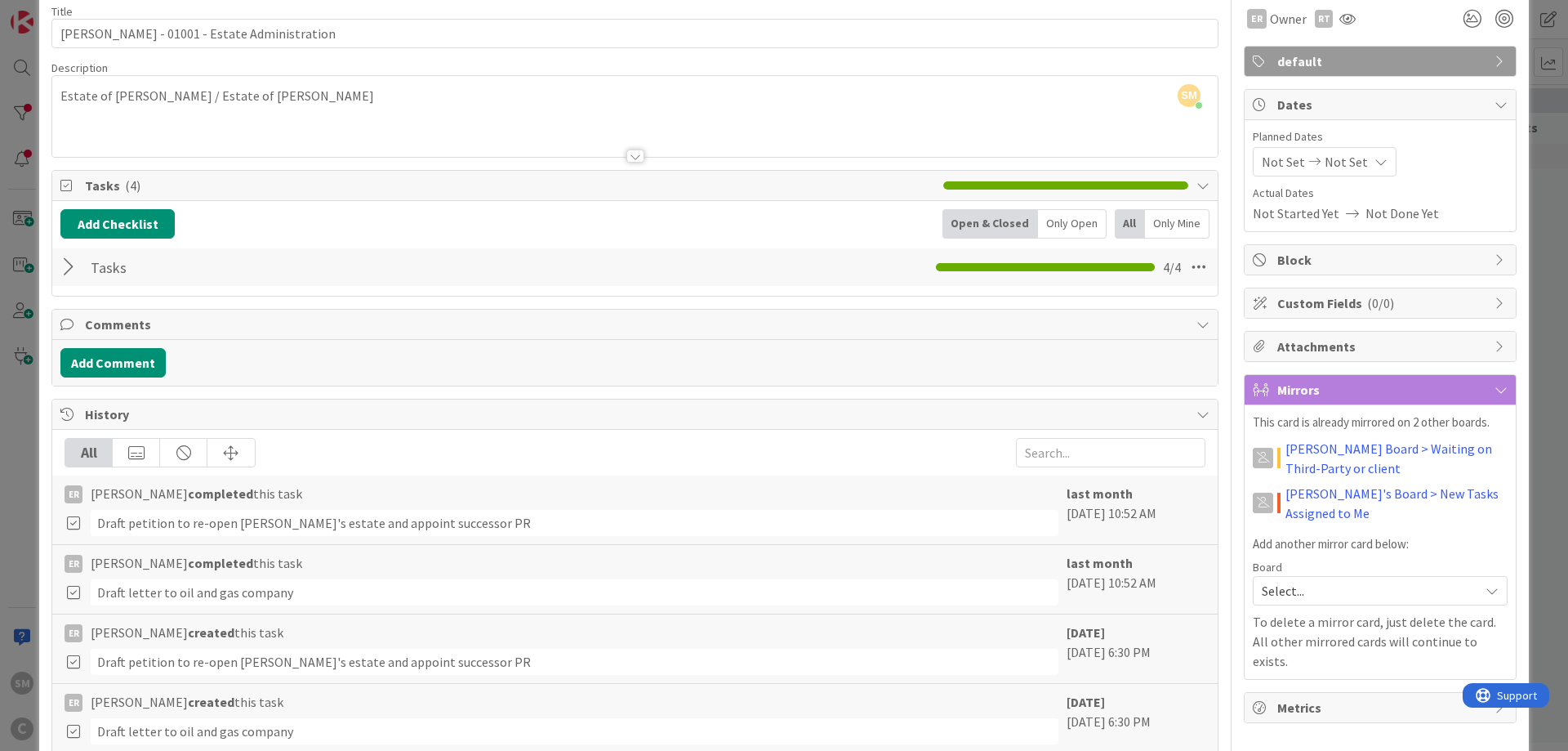
scroll to position [0, 0]
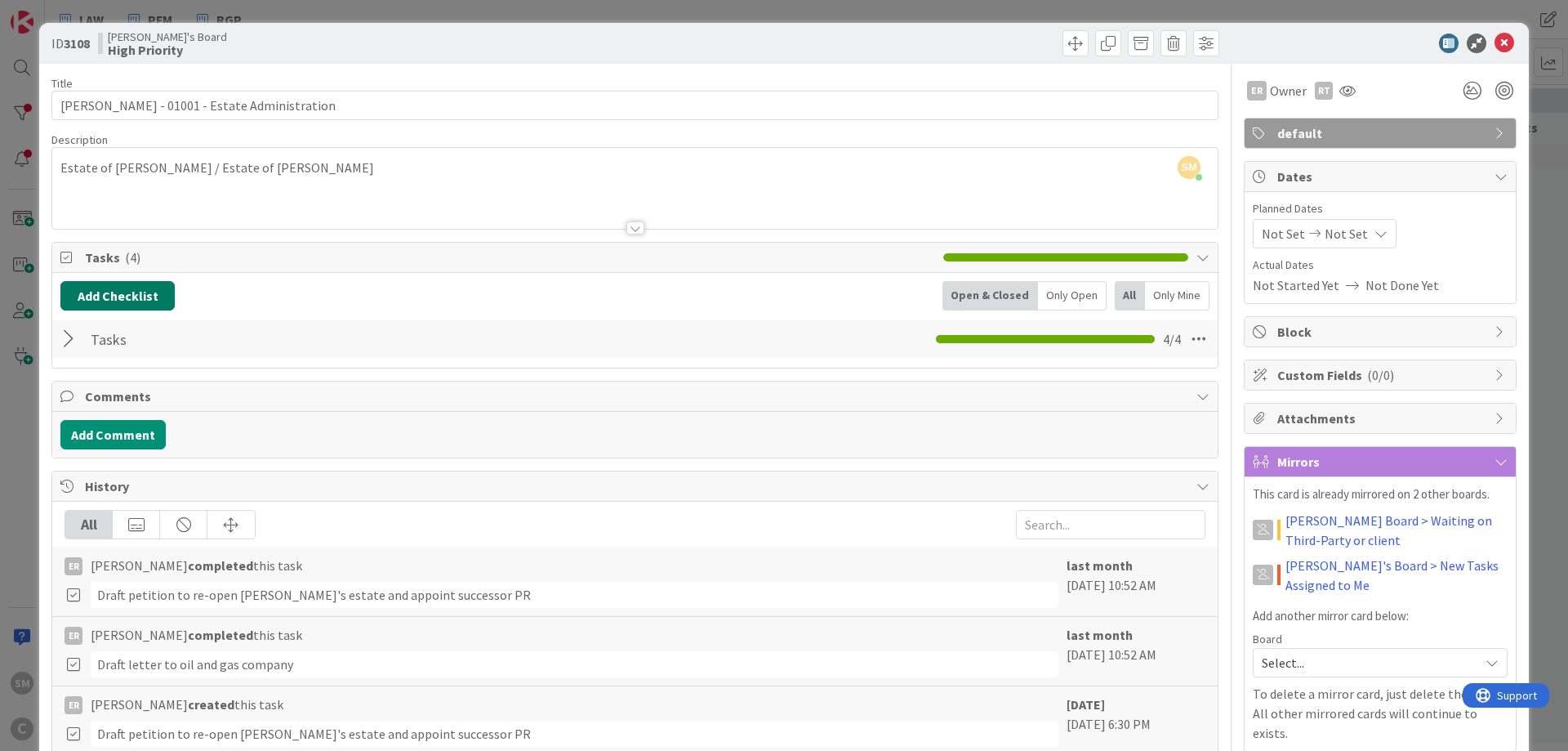
click at [118, 288] on button "Add Checklist" at bounding box center [117, 296] width 114 height 30
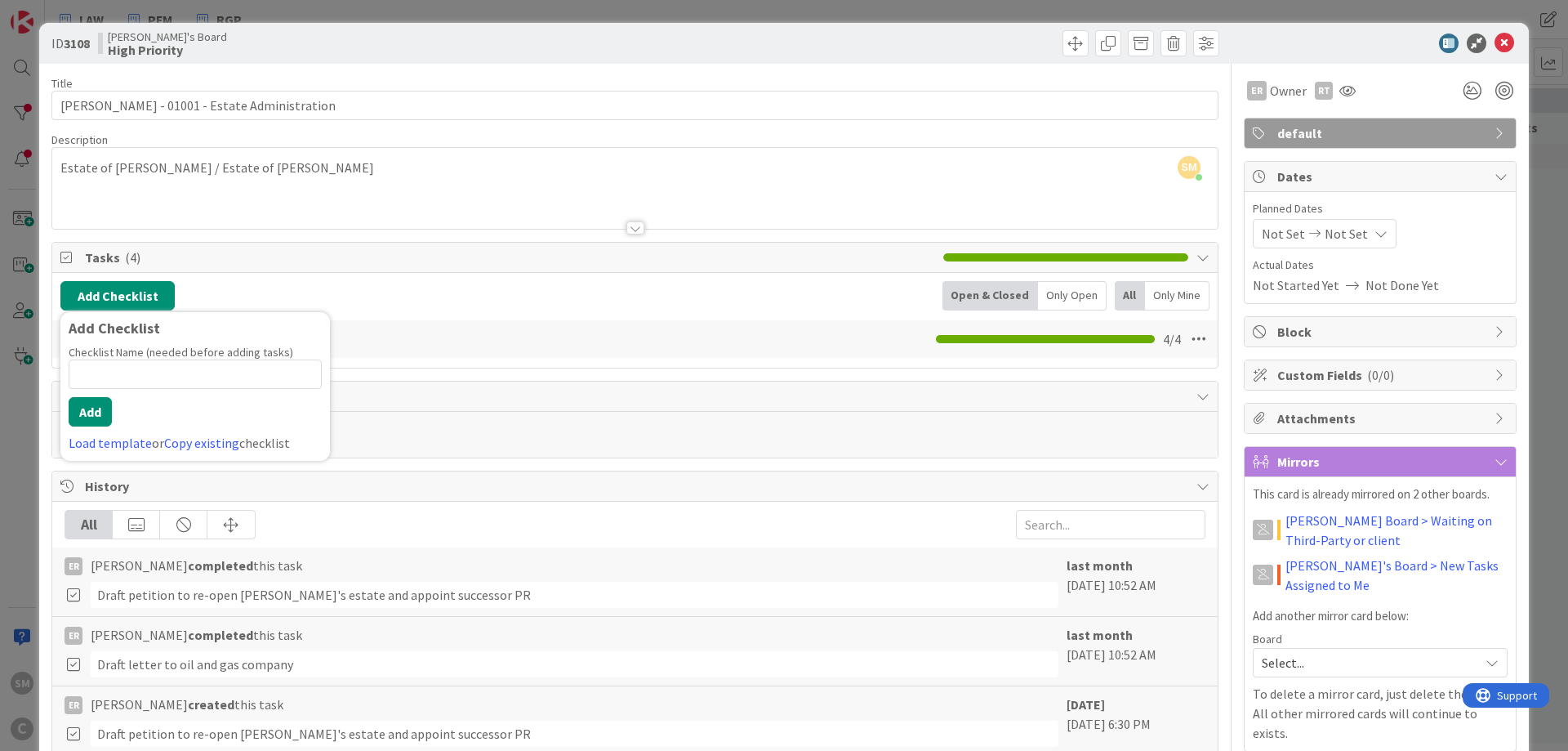
click at [428, 283] on div "Add Checklist Add Checklist Checklist Name (needed before adding tasks) 0 / 64 …" at bounding box center [634, 296] width 1149 height 30
click at [64, 339] on div at bounding box center [71, 340] width 21 height 30
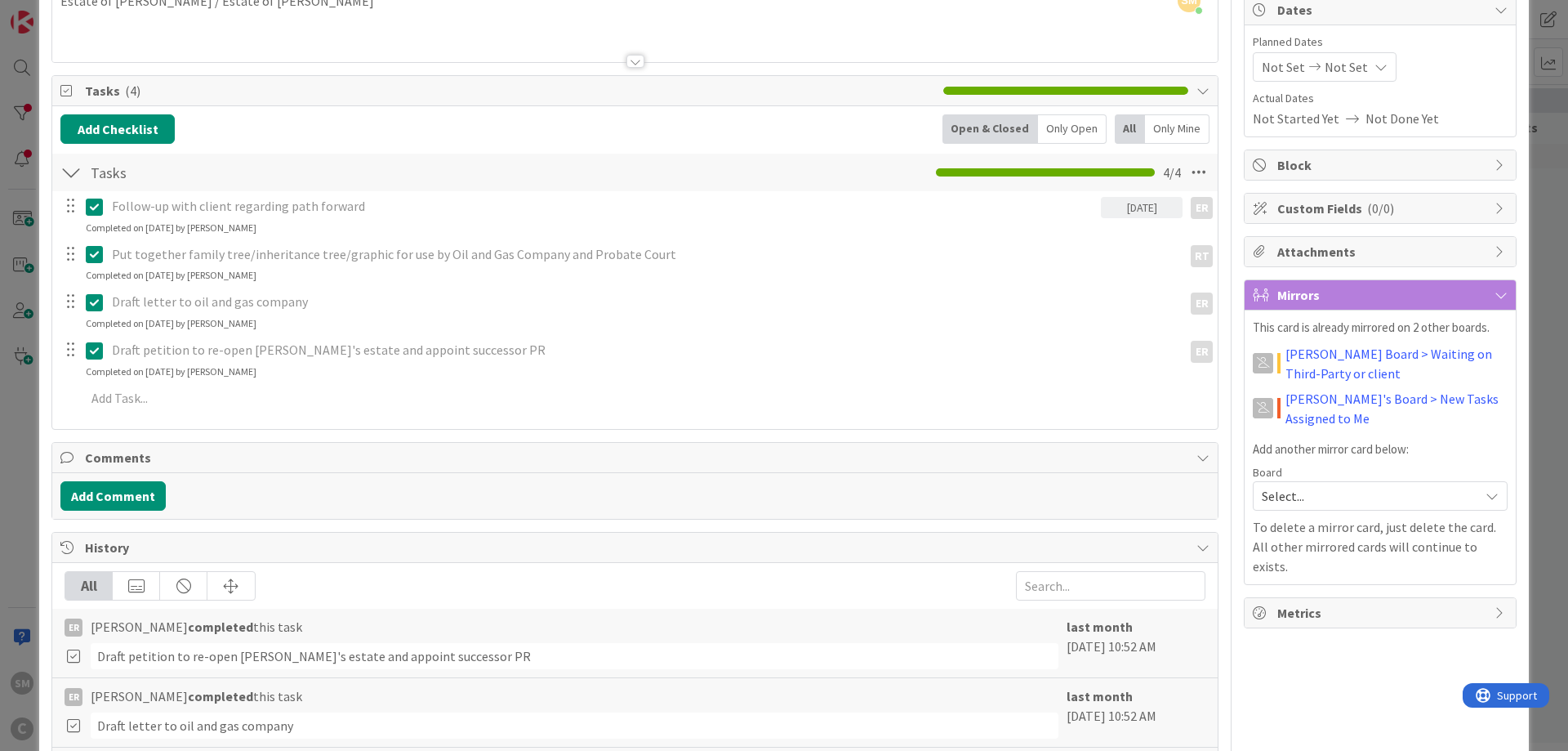
scroll to position [196, 0]
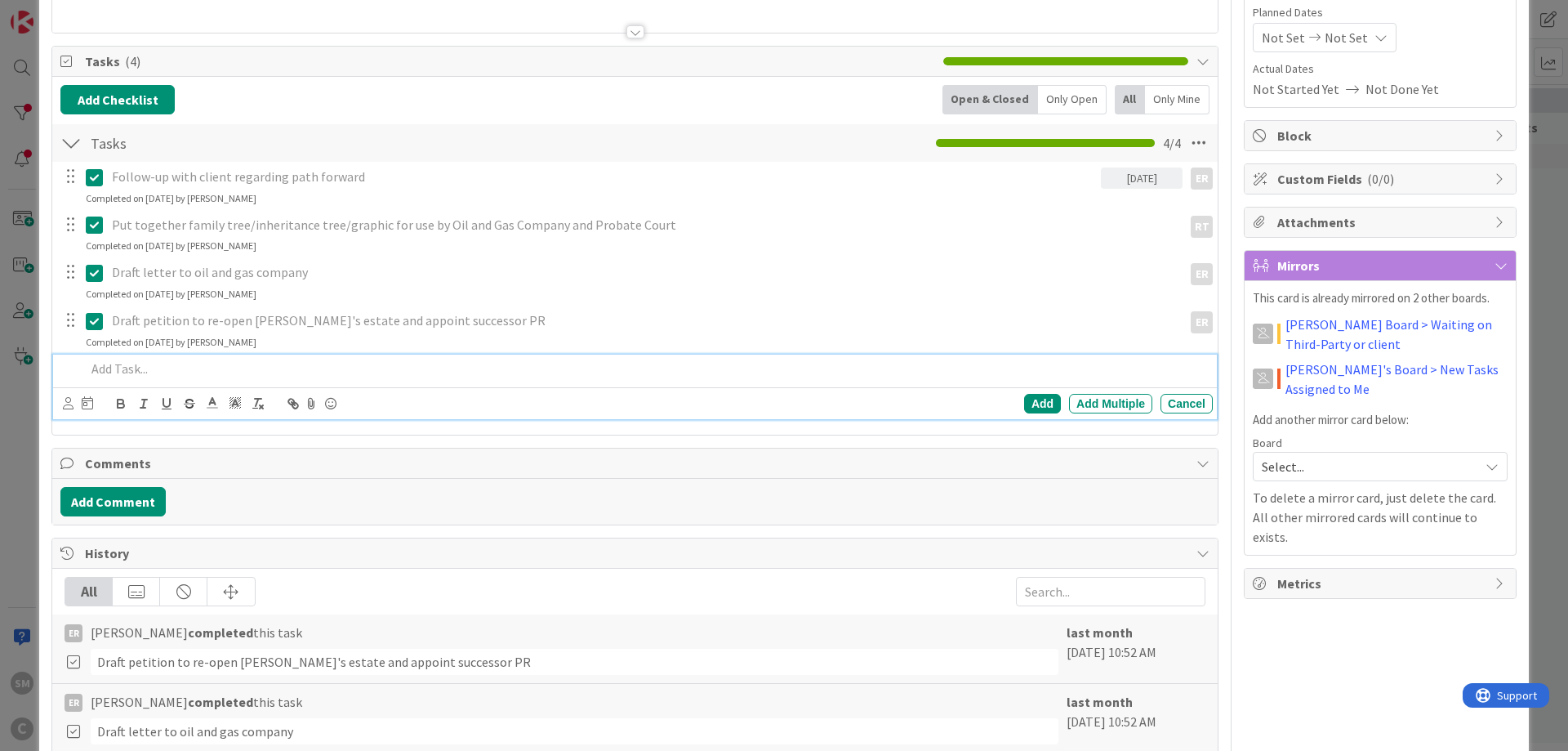
click at [127, 364] on p at bounding box center [646, 368] width 1120 height 19
click at [64, 406] on icon at bounding box center [68, 403] width 11 height 12
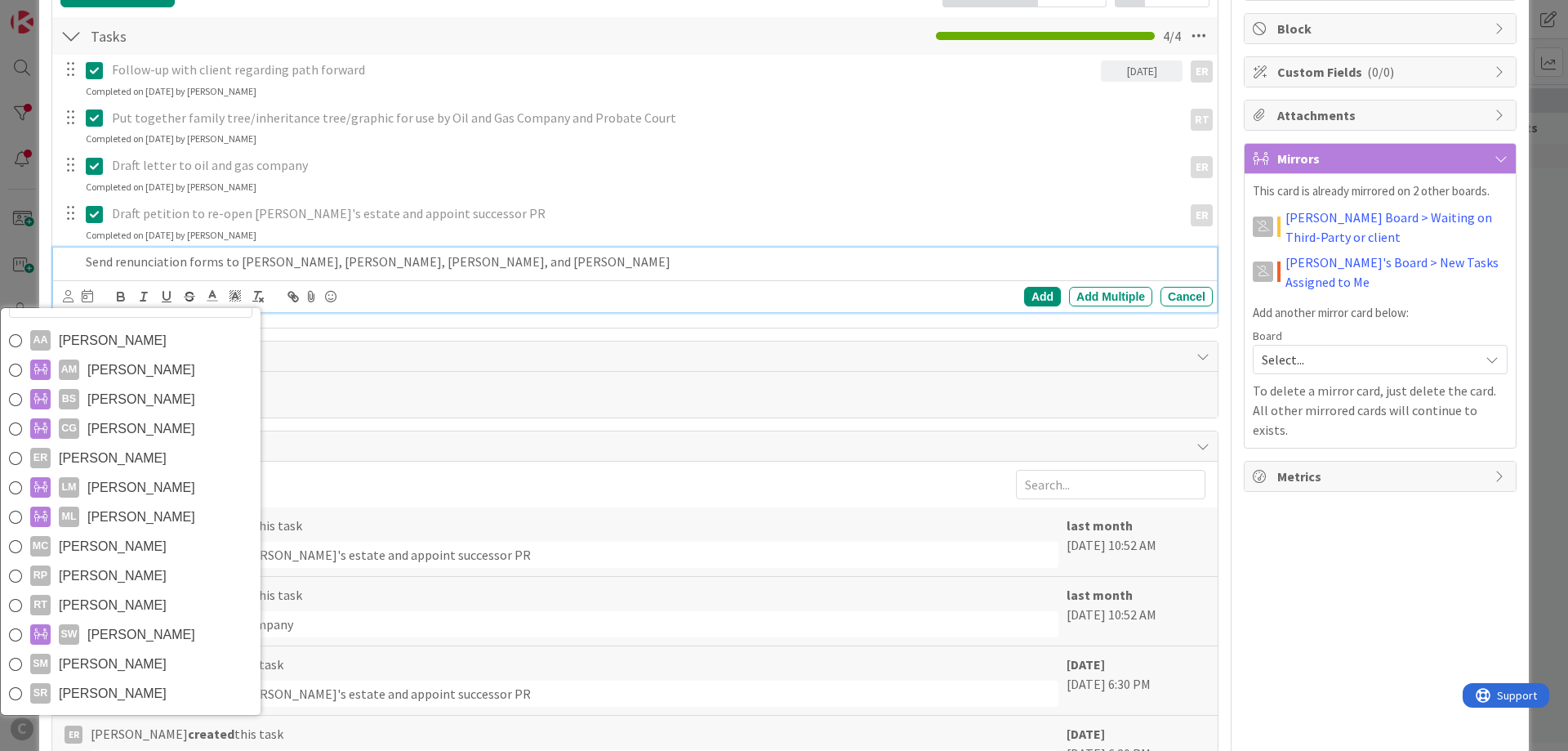
scroll to position [490, 0]
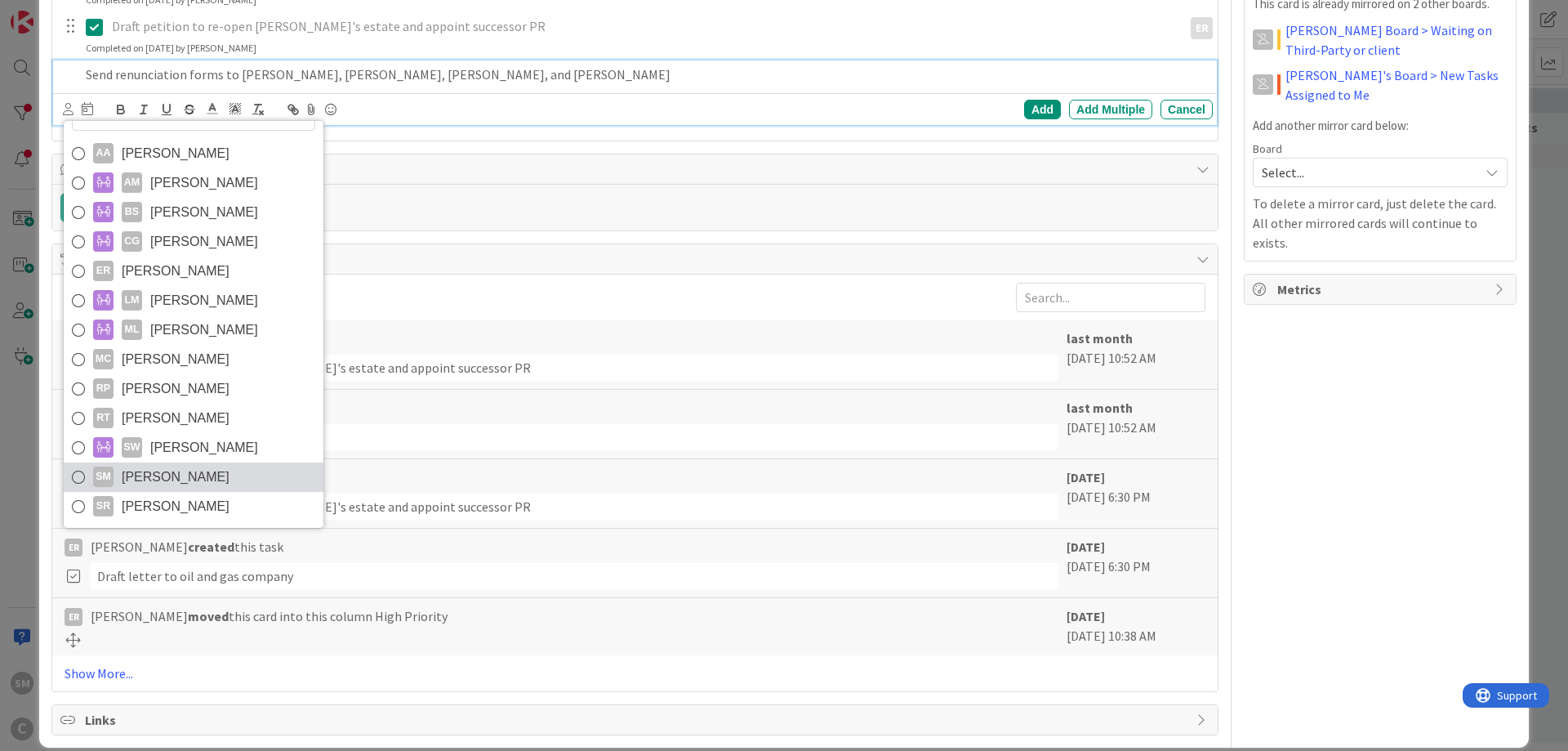
click at [146, 475] on span "[PERSON_NAME]" at bounding box center [175, 478] width 108 height 25
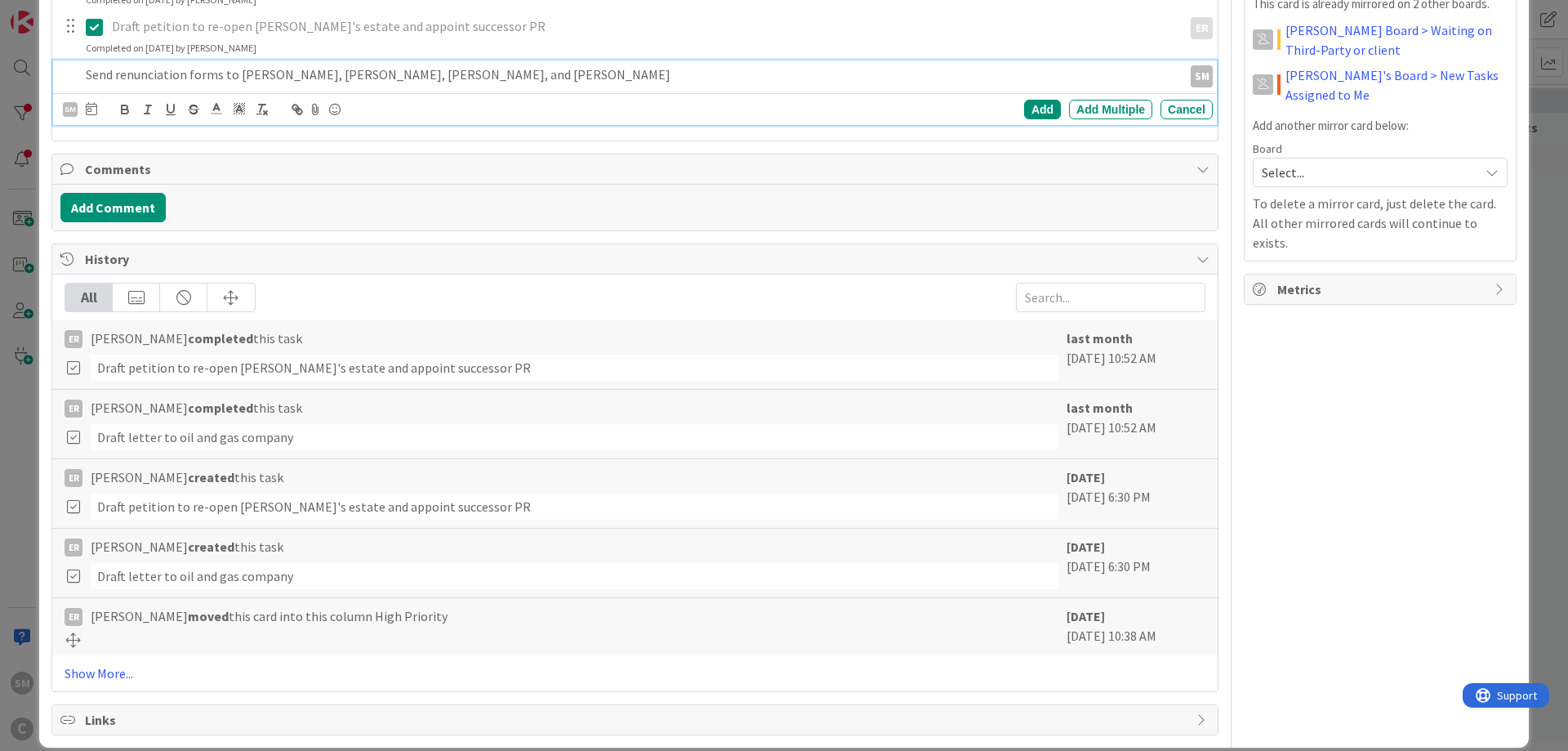
click at [478, 70] on p "Send renunciation forms to [PERSON_NAME], [PERSON_NAME], [PERSON_NAME], and [PE…" at bounding box center [631, 74] width 1090 height 19
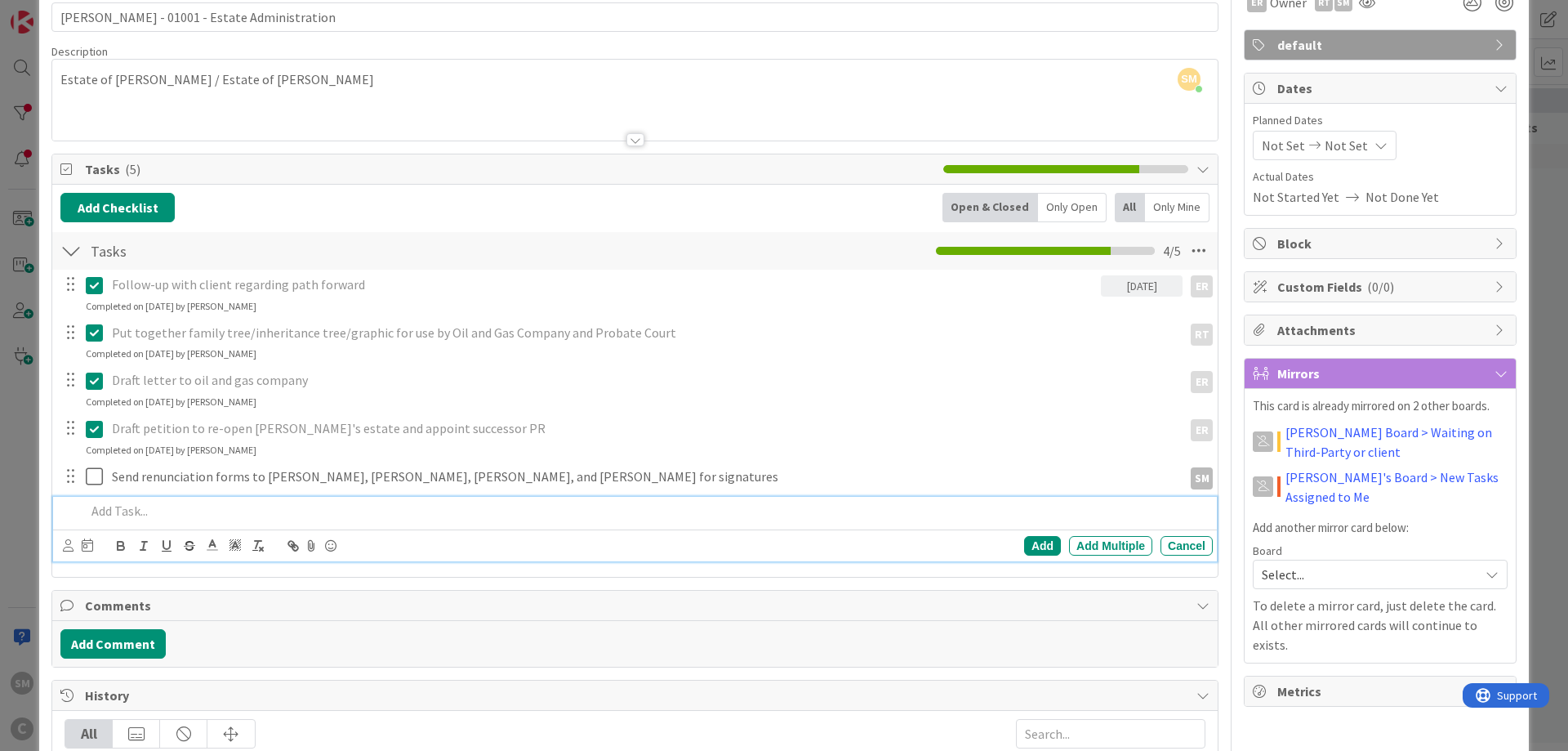
scroll to position [0, 0]
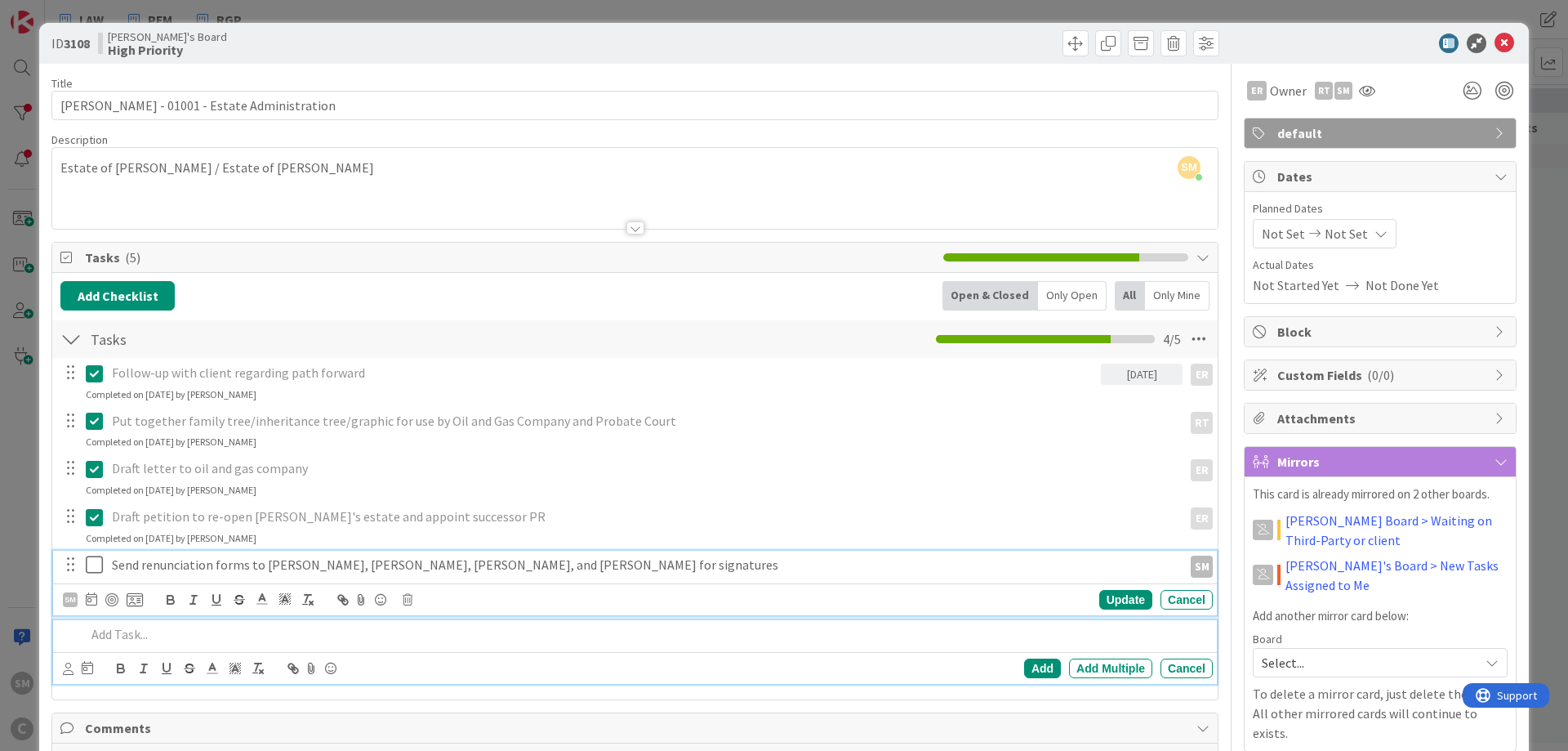
click at [197, 573] on p "Send renunciation forms to [PERSON_NAME], [PERSON_NAME], [PERSON_NAME], and [PE…" at bounding box center [643, 564] width 1064 height 19
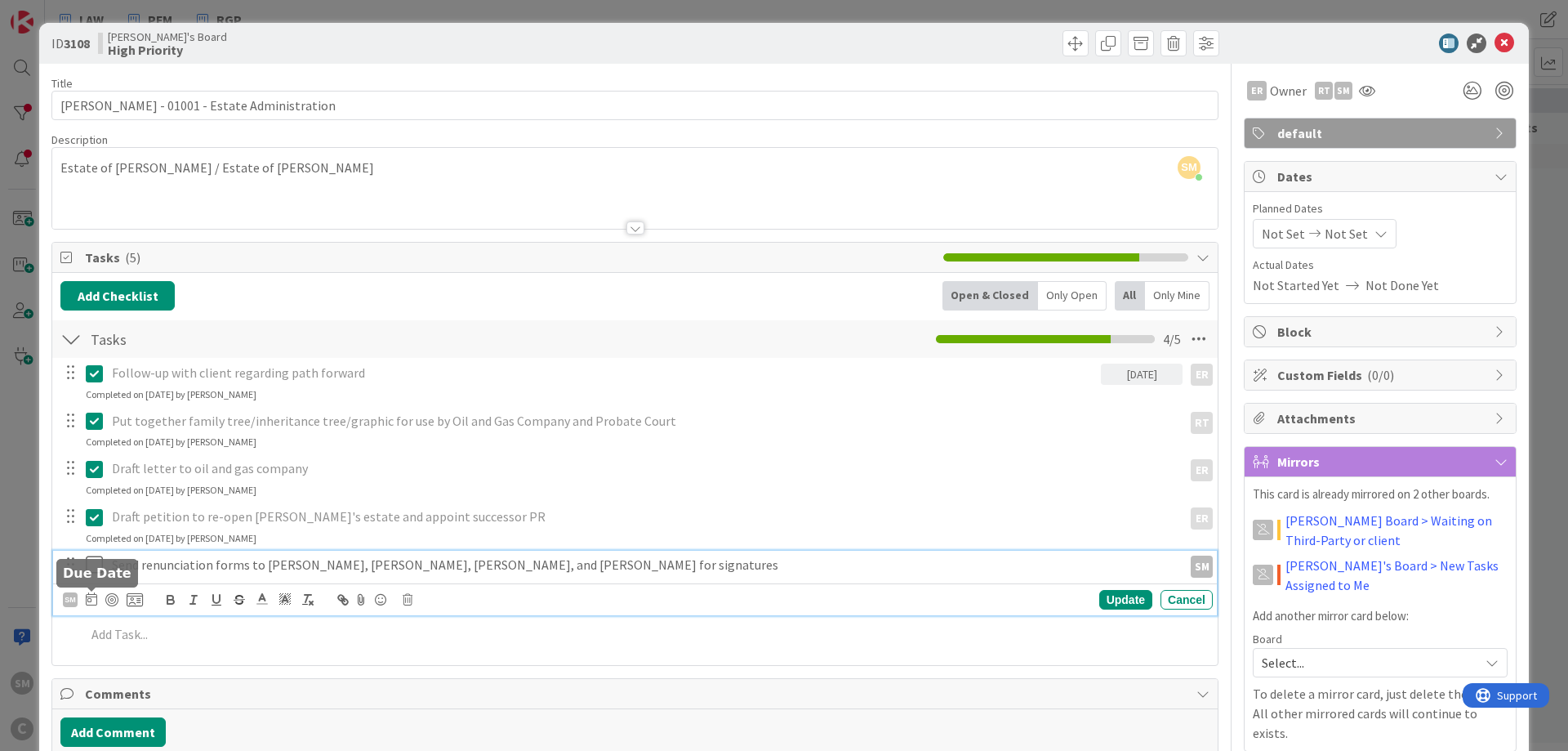
click at [91, 602] on icon at bounding box center [92, 599] width 12 height 13
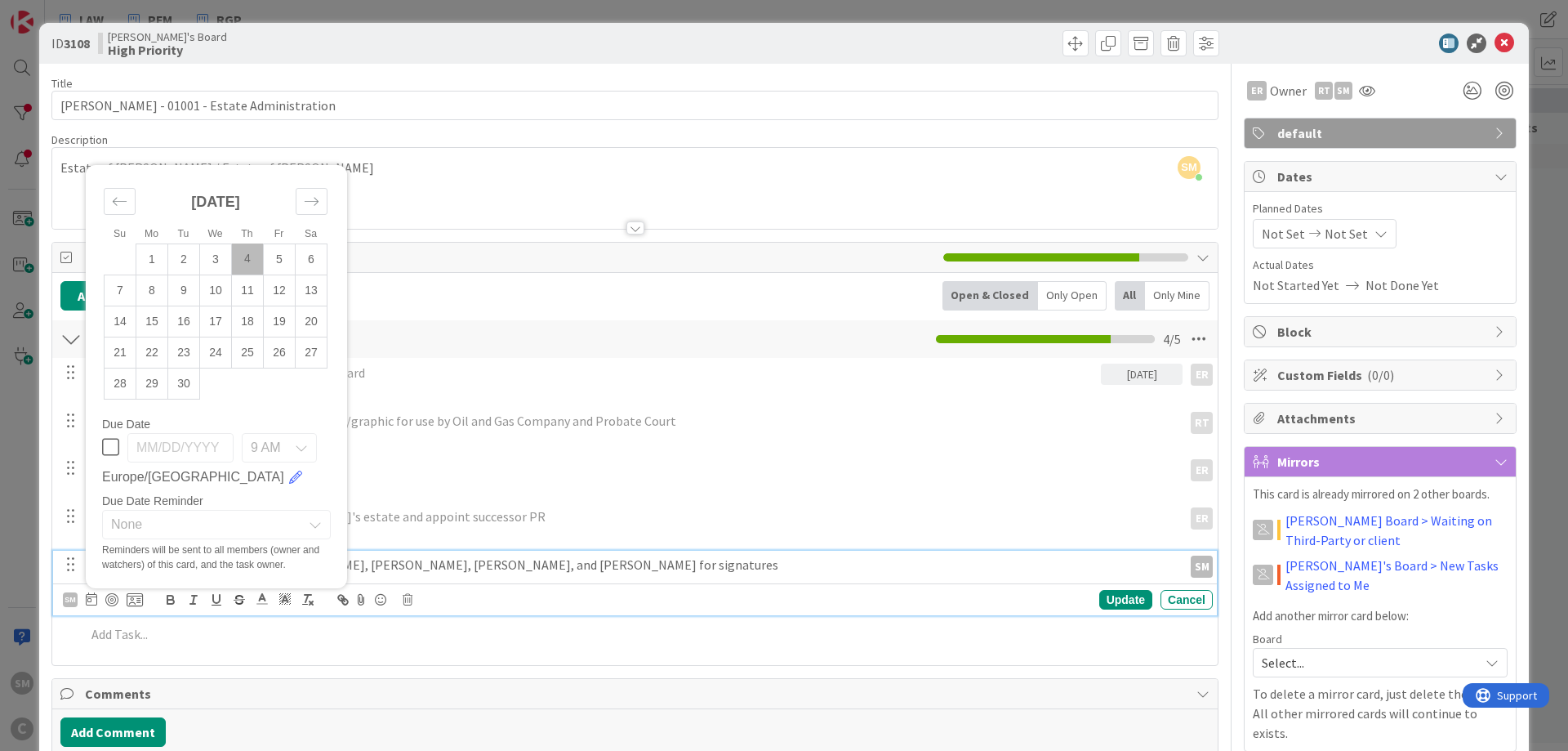
click at [244, 255] on td "4" at bounding box center [248, 259] width 32 height 31
type input "[DATE]"
click at [1136, 597] on div "Update" at bounding box center [1125, 600] width 53 height 20
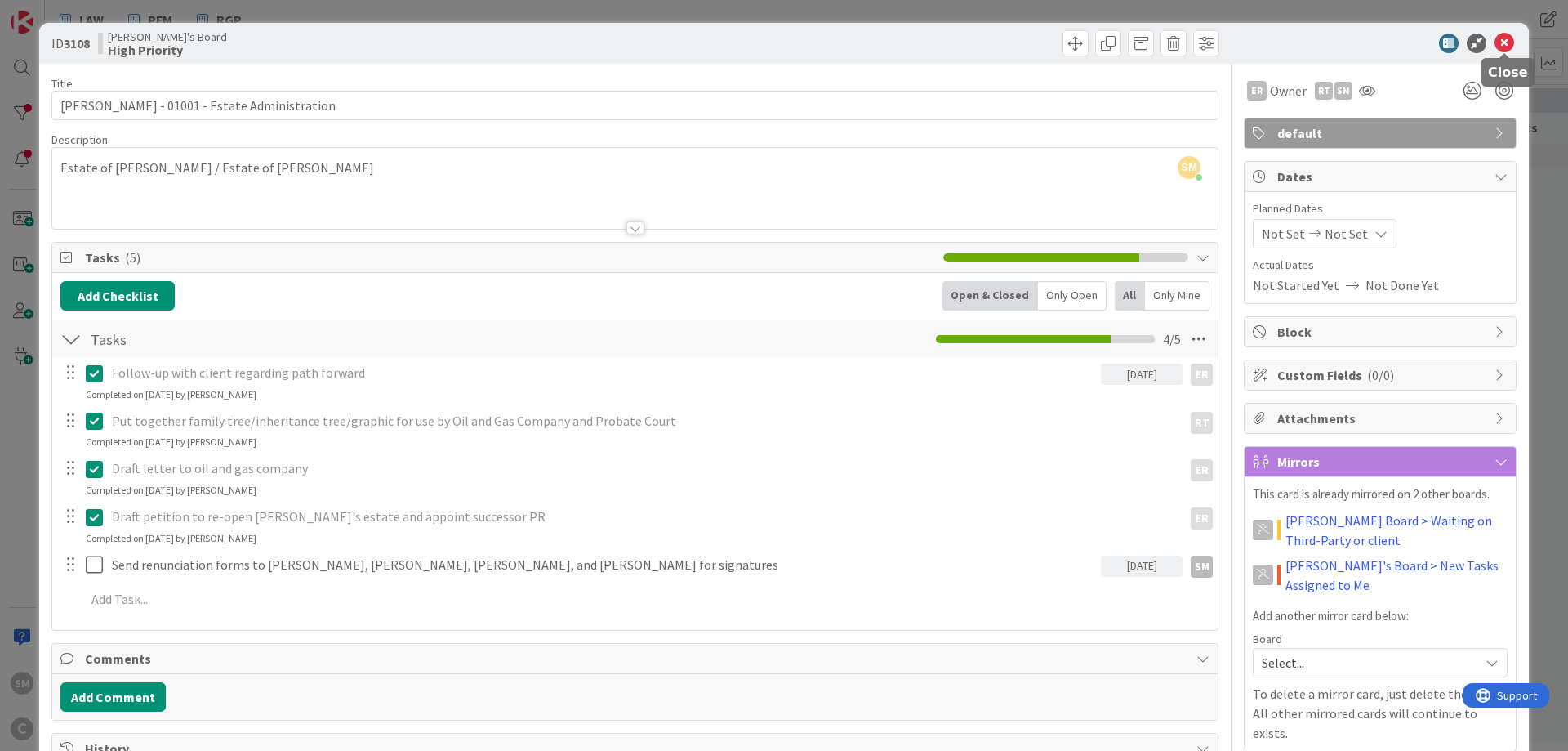
click at [1507, 36] on icon at bounding box center [1504, 44] width 20 height 20
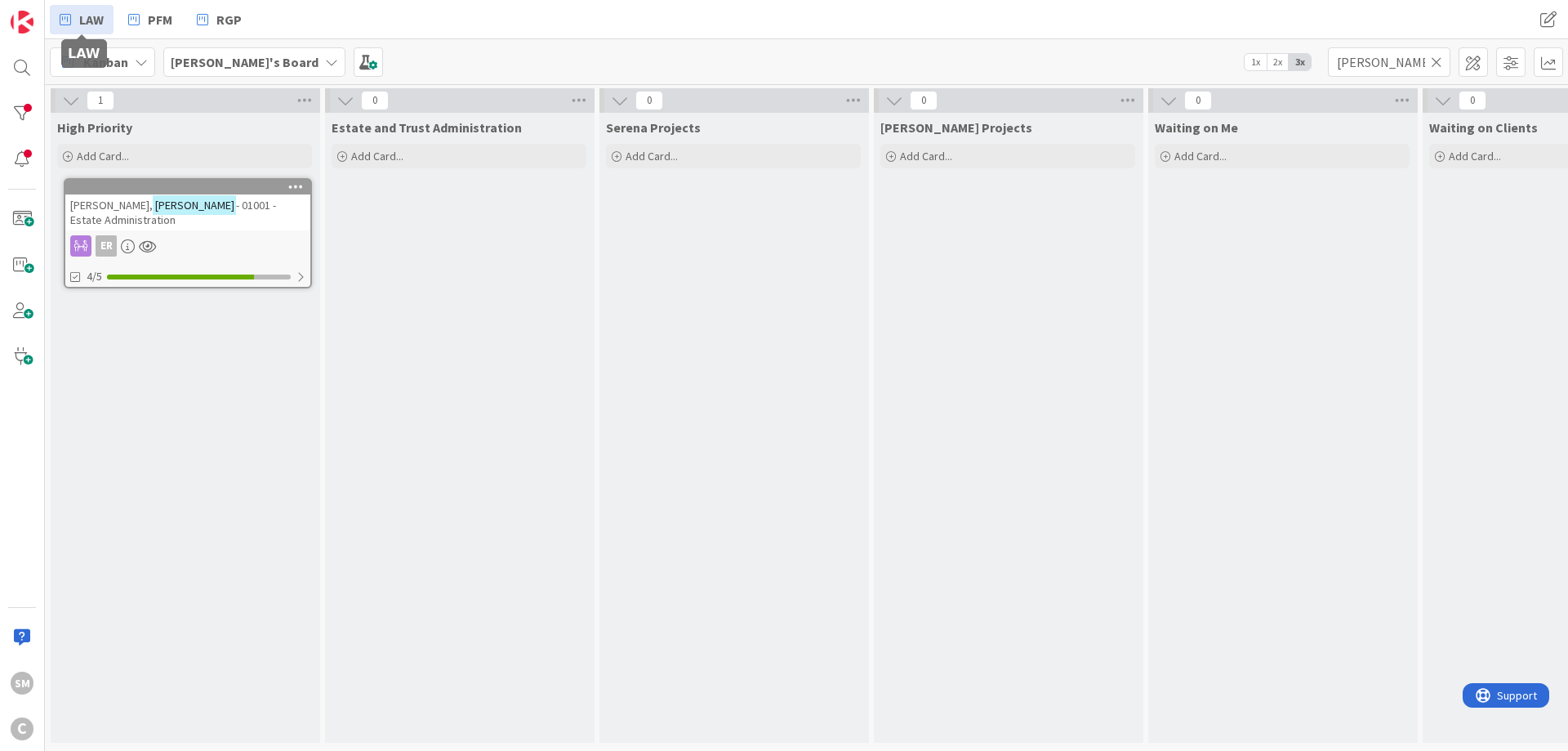
click at [75, 19] on link "LAW" at bounding box center [81, 20] width 64 height 30
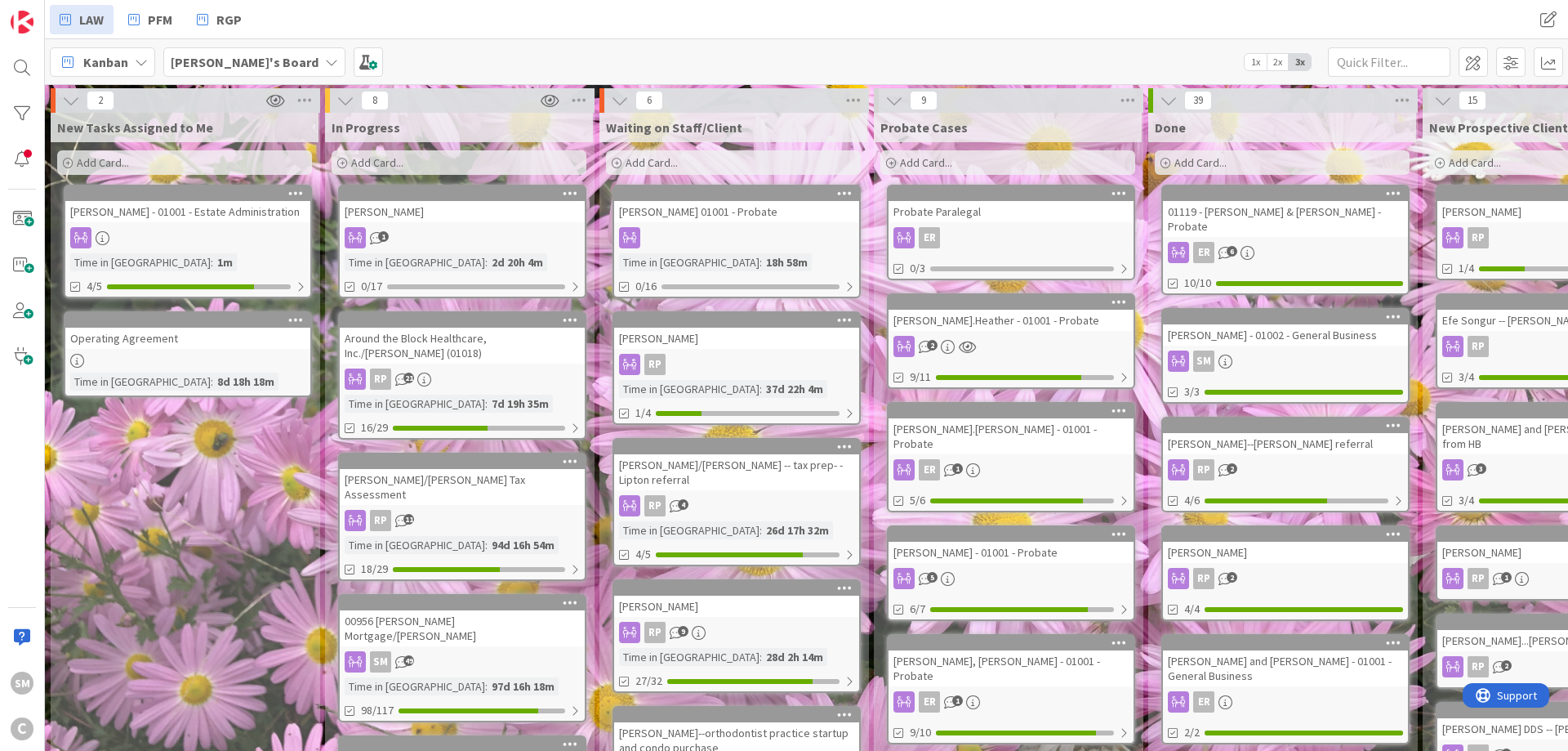
click at [215, 582] on div "New Tasks Assigned to Me Add Card... [PERSON_NAME] - 01001 - Estate Administrat…" at bounding box center [184, 681] width 268 height 1137
